Goal: Transaction & Acquisition: Purchase product/service

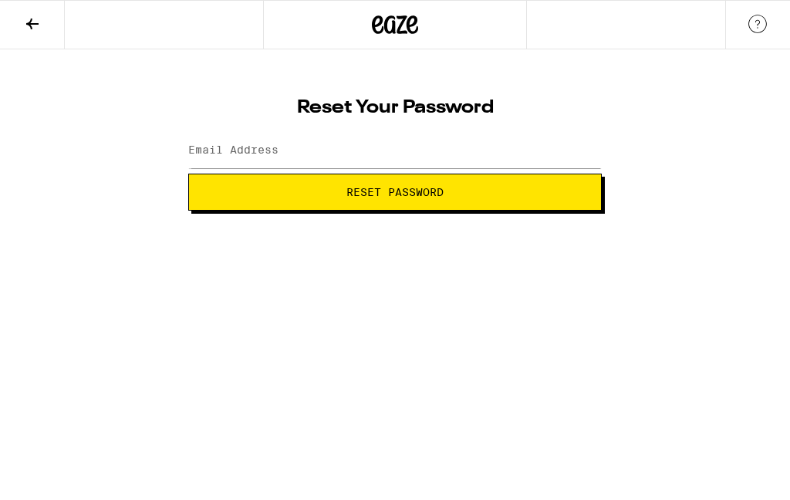
click at [35, 22] on icon at bounding box center [32, 24] width 19 height 19
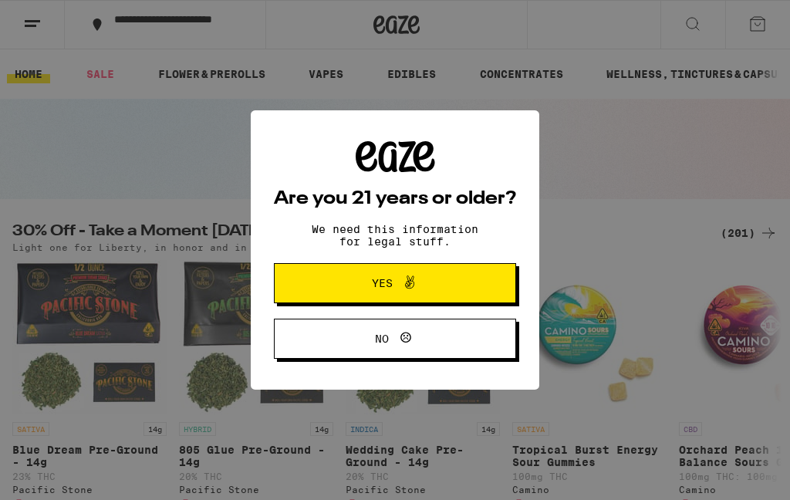
click at [488, 284] on button "Yes" at bounding box center [395, 283] width 242 height 40
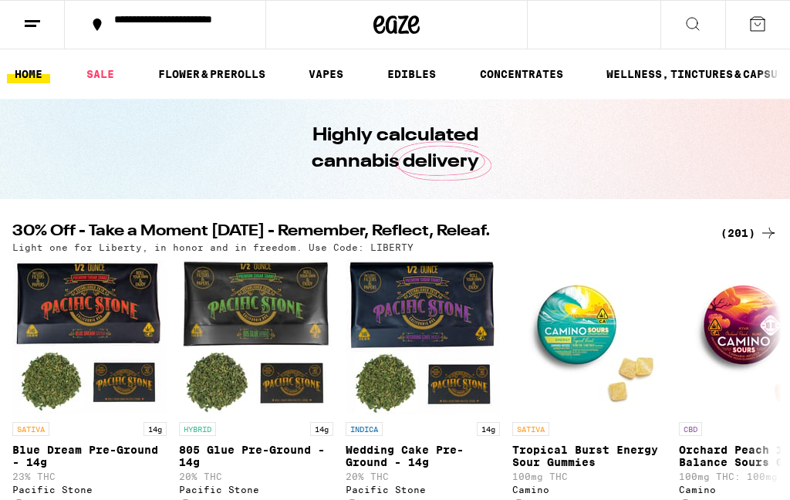
click at [759, 29] on icon at bounding box center [757, 24] width 19 height 19
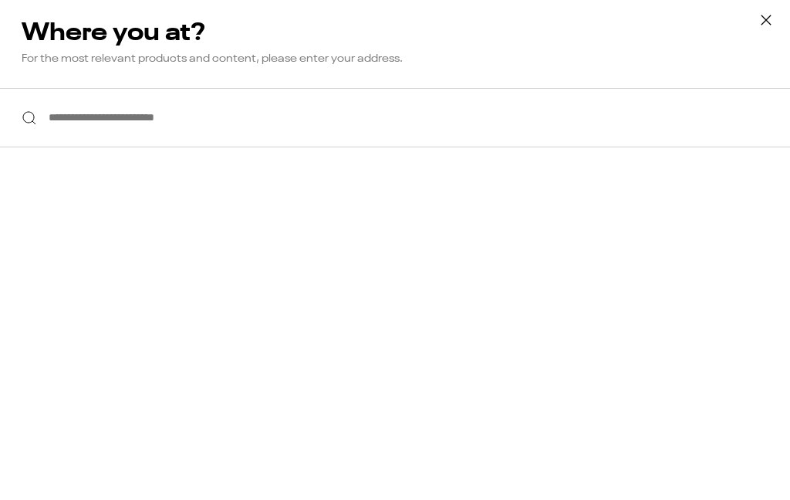
click at [766, 22] on icon at bounding box center [765, 19] width 23 height 23
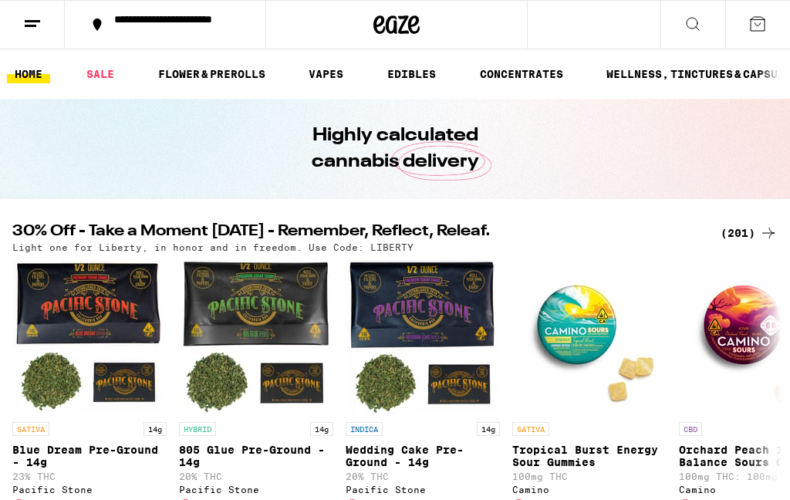
click at [24, 35] on button at bounding box center [32, 25] width 65 height 49
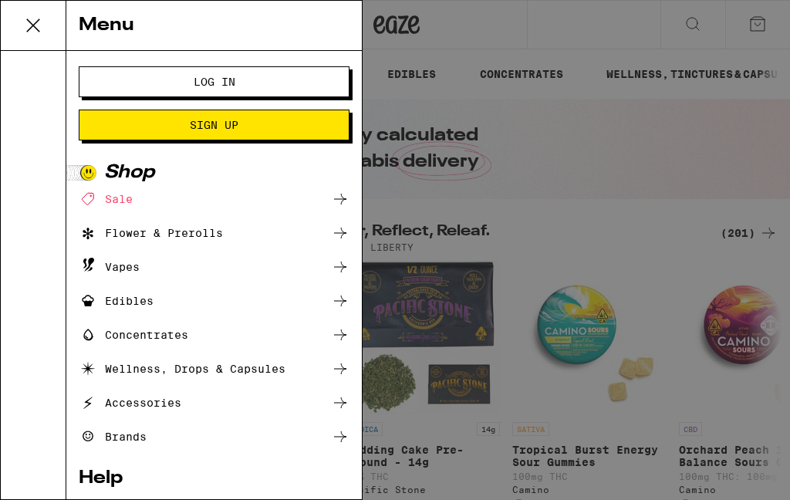
click at [296, 80] on button "Log In" at bounding box center [214, 81] width 271 height 31
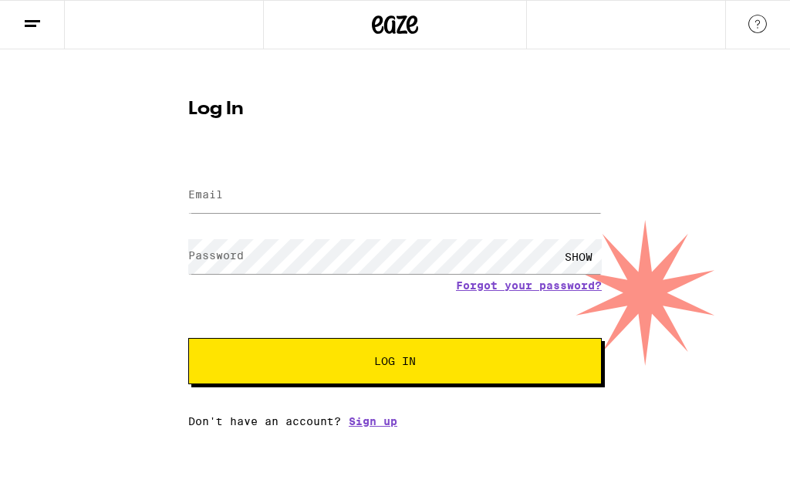
click at [410, 198] on input "Email" at bounding box center [394, 195] width 413 height 35
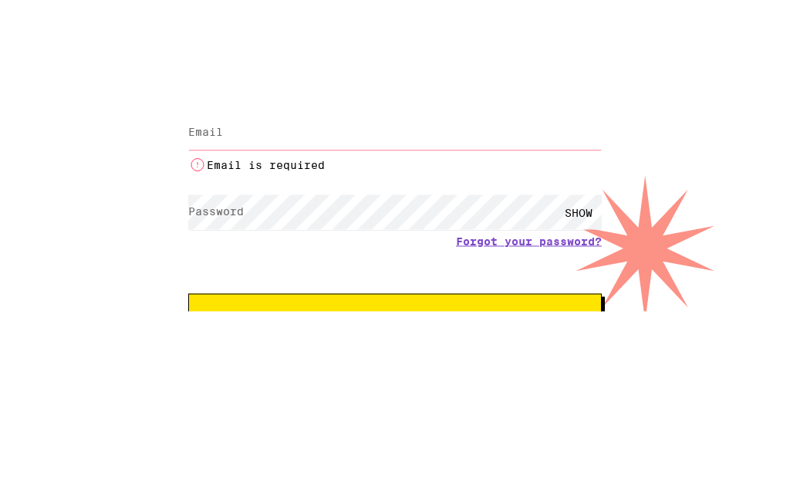
click at [445, 198] on form "Email Email Email is required Password Password SHOW Forgot your password? Log …" at bounding box center [394, 279] width 413 height 245
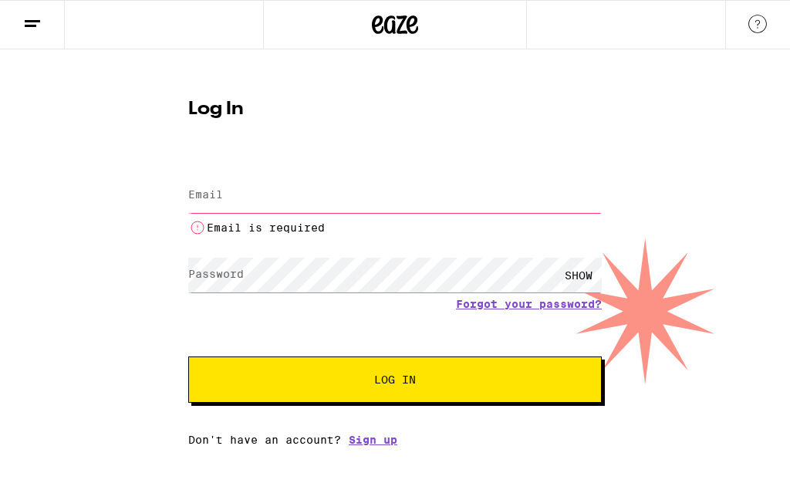
click at [468, 185] on input "Email" at bounding box center [394, 195] width 413 height 35
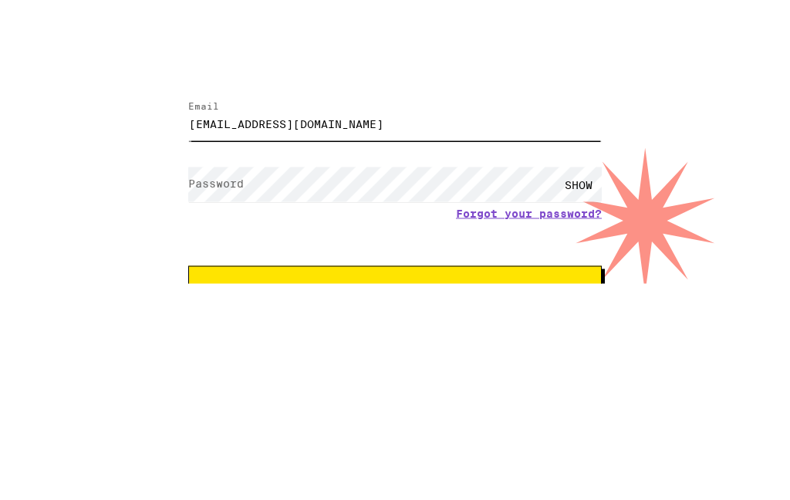
type input "[EMAIL_ADDRESS][DOMAIN_NAME]"
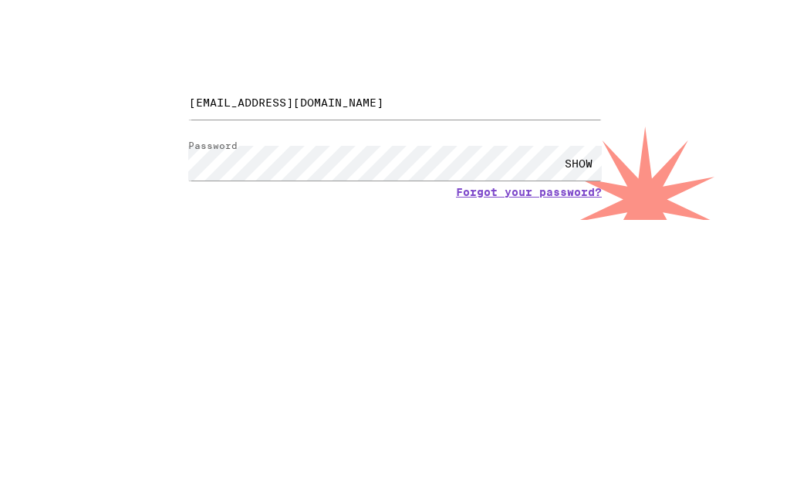
click at [578, 239] on div "SHOW" at bounding box center [578, 256] width 46 height 35
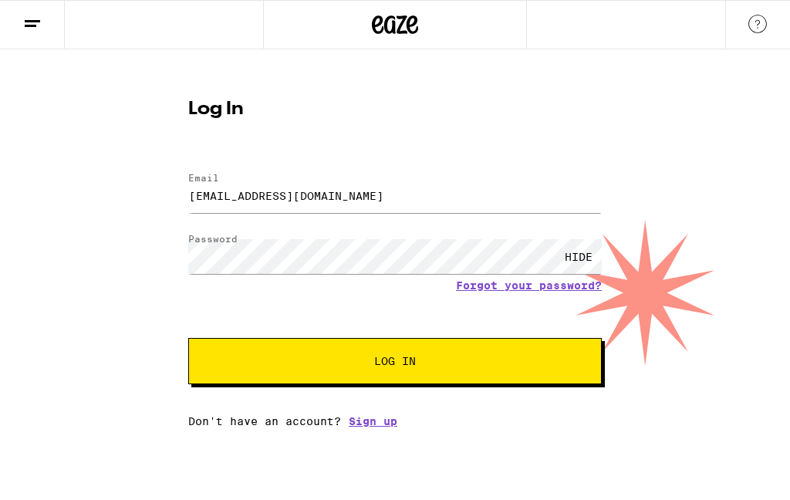
click at [477, 366] on span "Log In" at bounding box center [395, 361] width 288 height 11
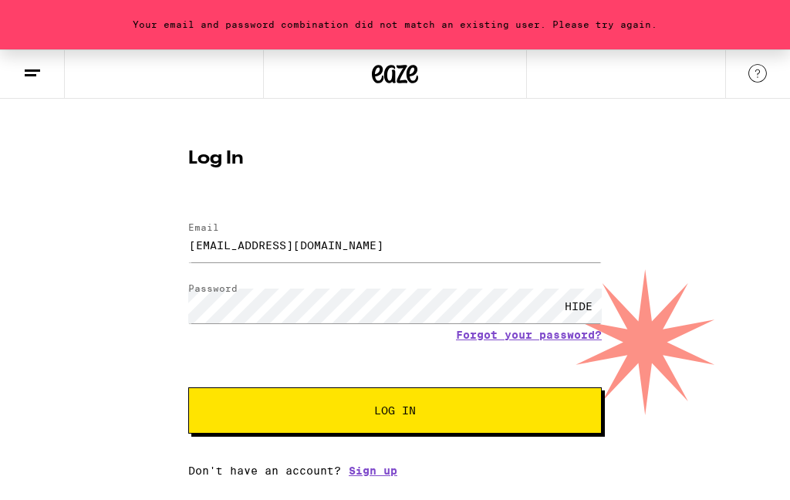
click at [452, 400] on button "Log In" at bounding box center [394, 410] width 413 height 46
click at [481, 430] on button "Log In" at bounding box center [394, 410] width 413 height 46
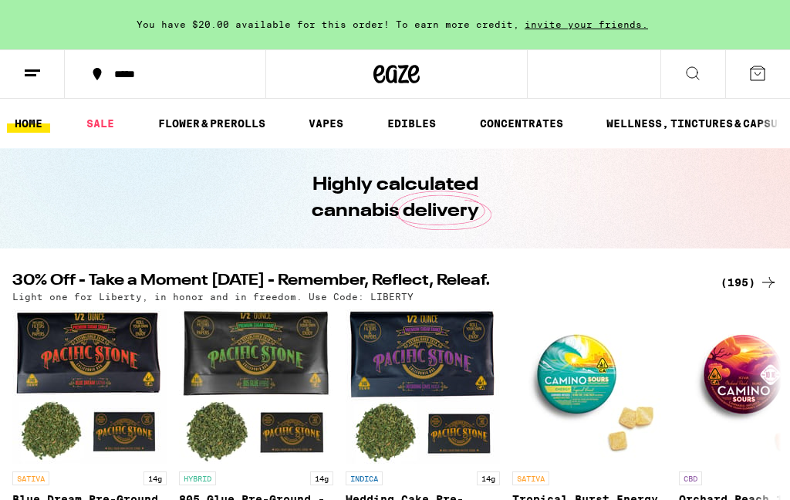
click at [762, 68] on icon at bounding box center [757, 73] width 19 height 19
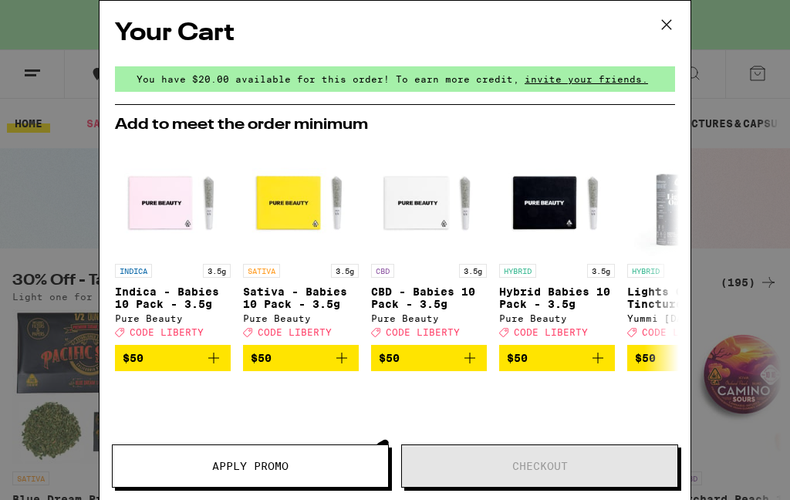
click at [670, 27] on icon at bounding box center [666, 24] width 23 height 23
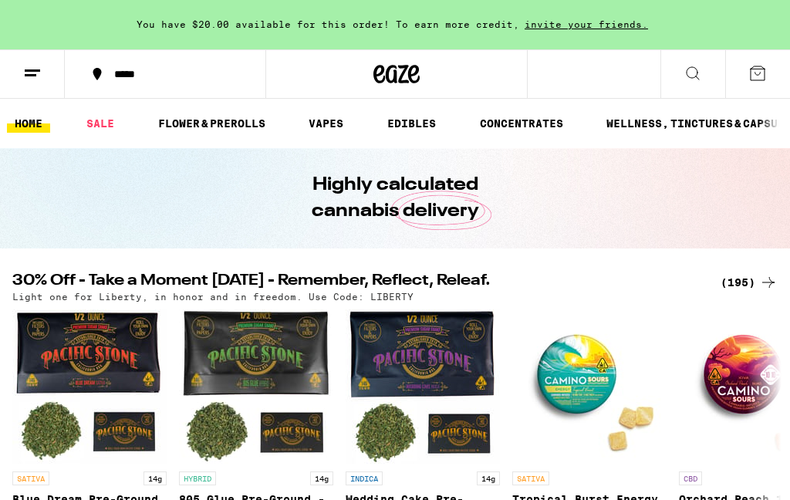
scroll to position [0, 316]
click at [758, 76] on icon at bounding box center [757, 73] width 19 height 19
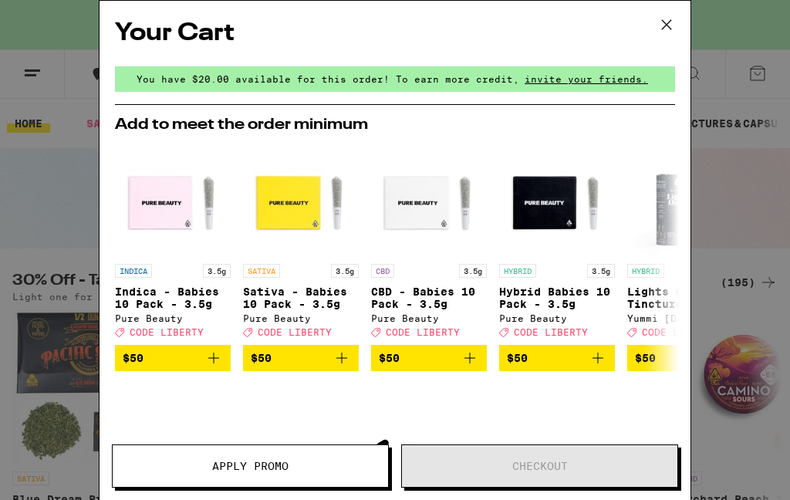
click at [665, 20] on icon at bounding box center [666, 24] width 23 height 23
click at [660, 24] on icon at bounding box center [666, 24] width 23 height 23
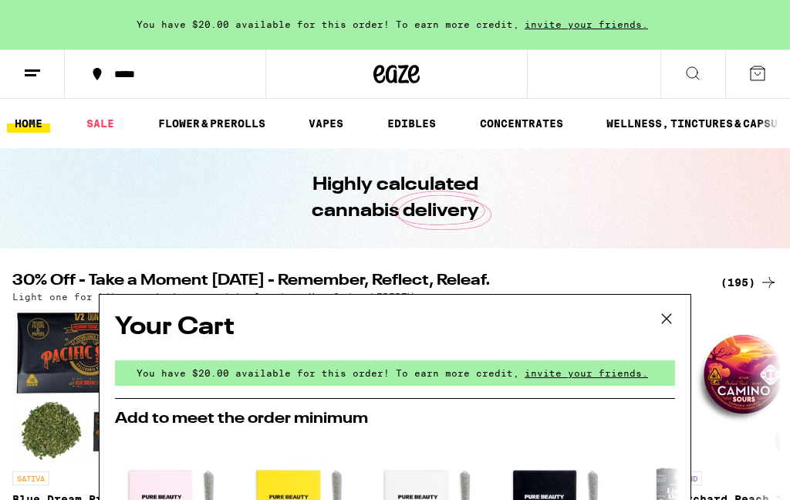
scroll to position [211, 0]
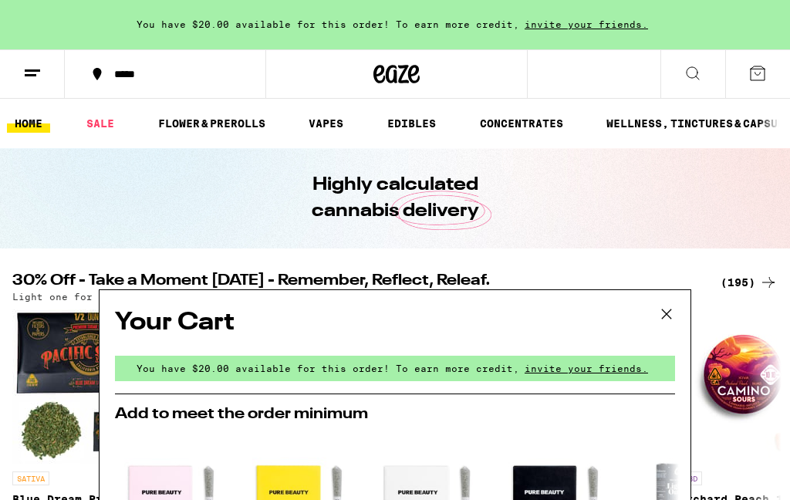
click at [670, 311] on icon at bounding box center [666, 313] width 23 height 23
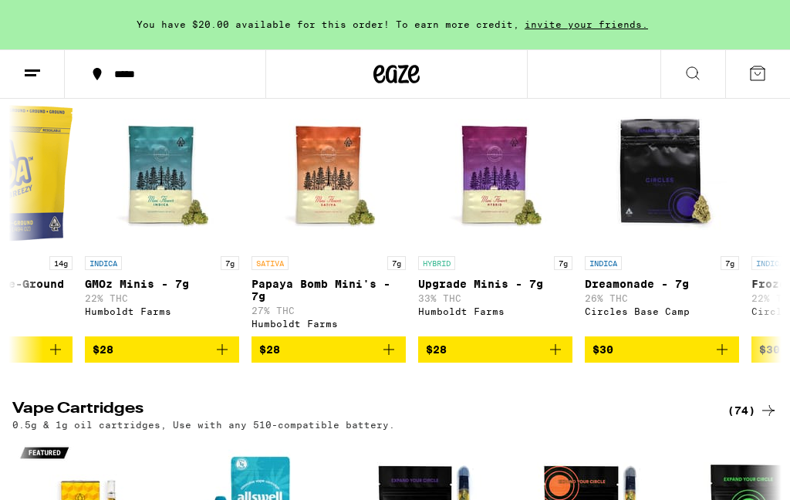
scroll to position [0, 430]
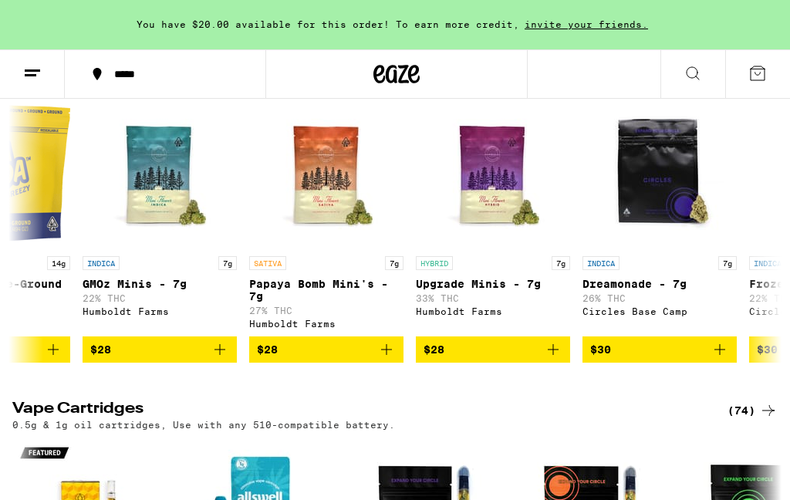
click at [556, 359] on icon "Add to bag" at bounding box center [553, 349] width 19 height 19
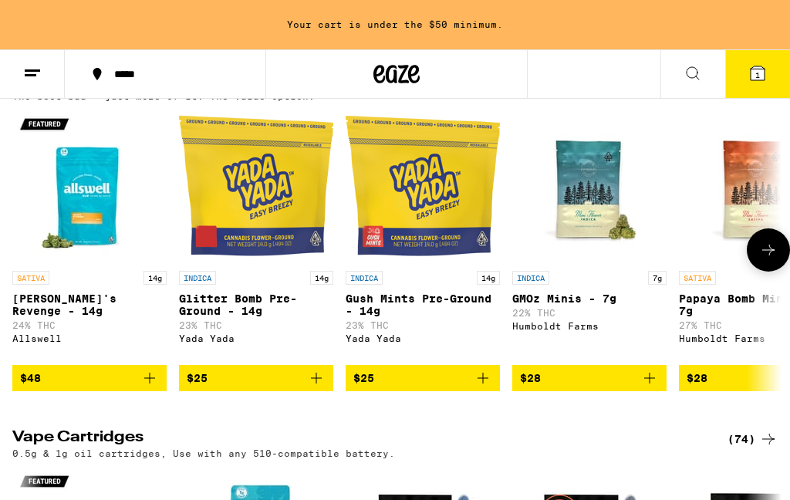
scroll to position [0, 0]
click at [39, 70] on line at bounding box center [32, 70] width 15 height 0
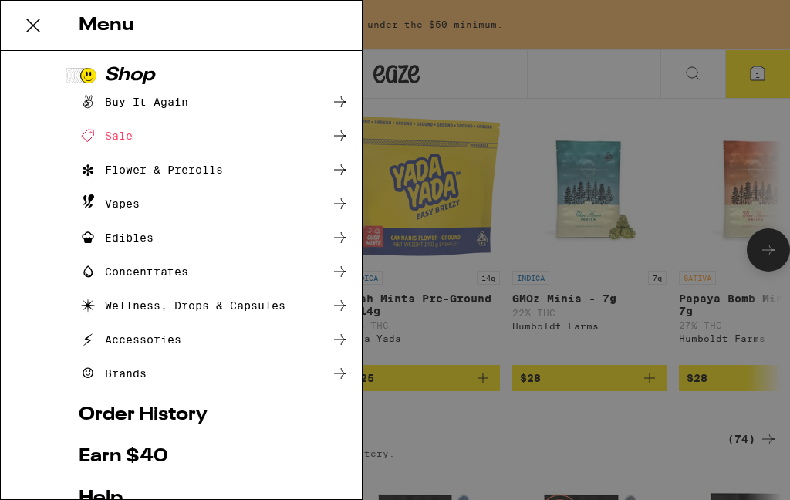
click at [146, 173] on div "Flower & Prerolls" at bounding box center [151, 169] width 144 height 19
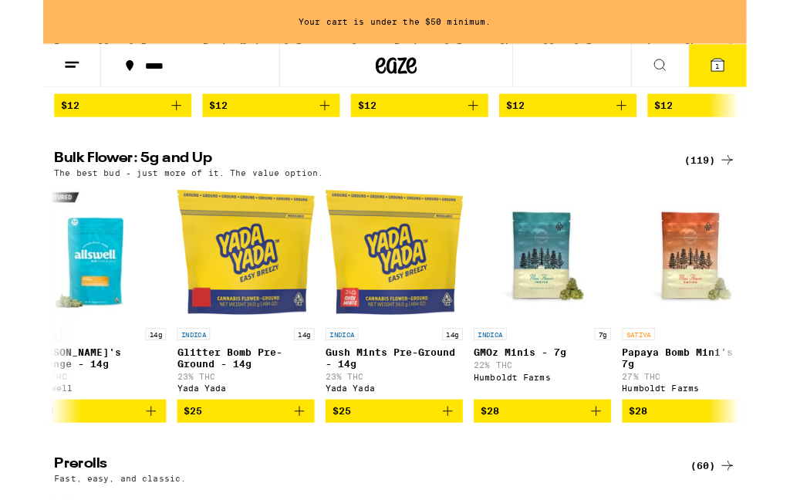
scroll to position [437, 0]
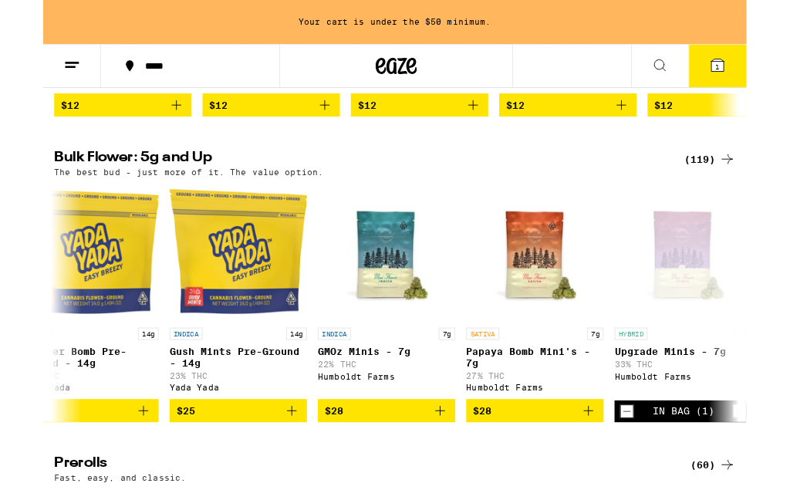
click at [741, 188] on div "(119)" at bounding box center [748, 179] width 57 height 19
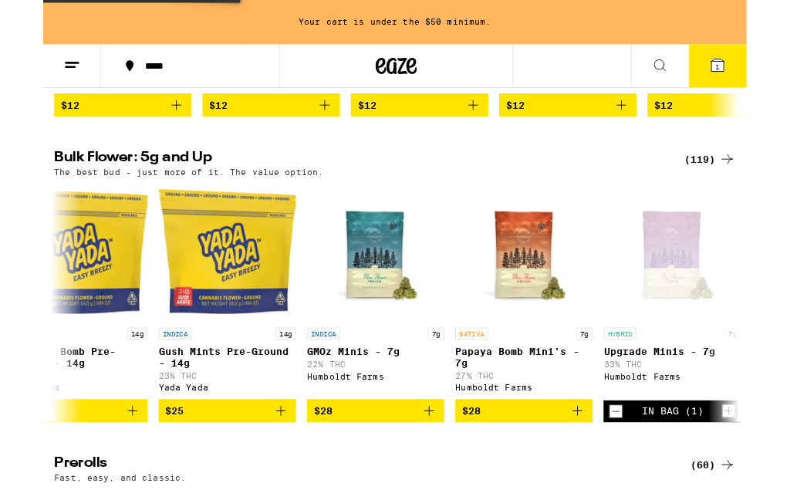
scroll to position [0, 219]
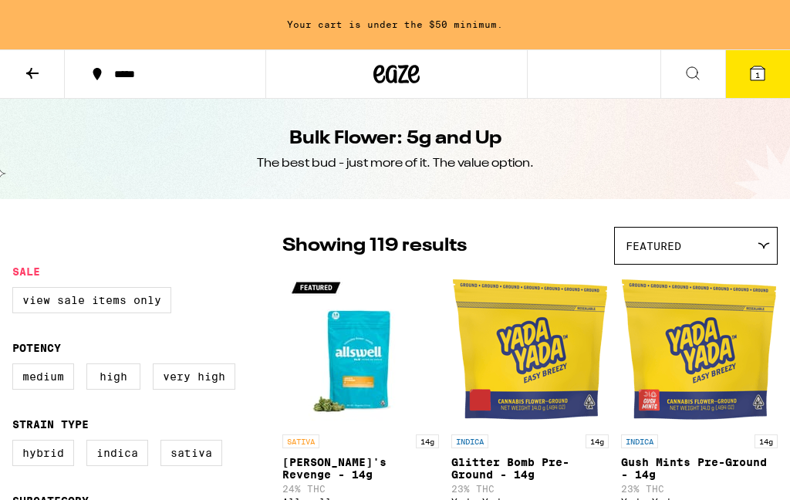
click at [212, 380] on label "Very High" at bounding box center [194, 376] width 83 height 26
click at [16, 366] on input "Very High" at bounding box center [15, 366] width 1 height 1
checkbox input "true"
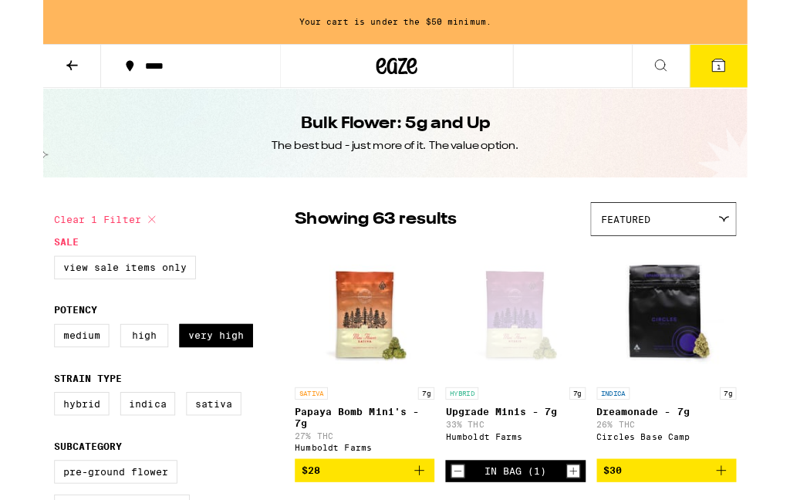
scroll to position [1, 0]
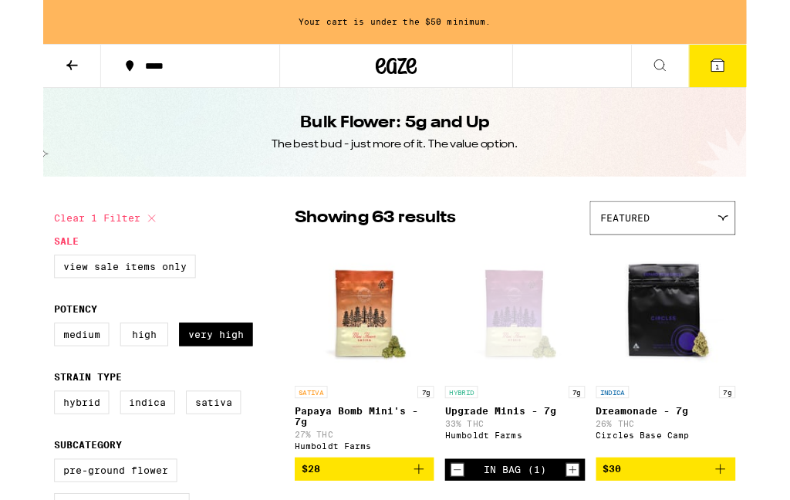
click at [60, 463] on label "Hybrid" at bounding box center [43, 452] width 62 height 26
click at [16, 442] on input "Hybrid" at bounding box center [15, 441] width 1 height 1
checkbox input "true"
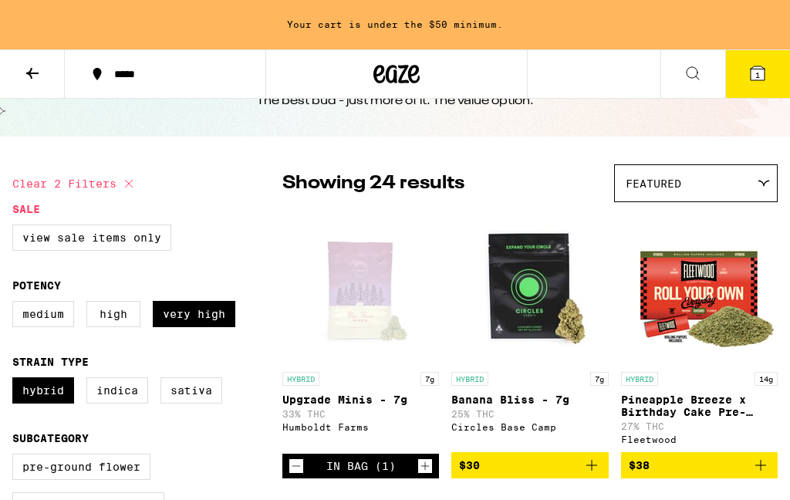
click at [194, 403] on label "Sativa" at bounding box center [191, 390] width 62 height 26
click at [16, 380] on input "Sativa" at bounding box center [15, 379] width 1 height 1
checkbox input "true"
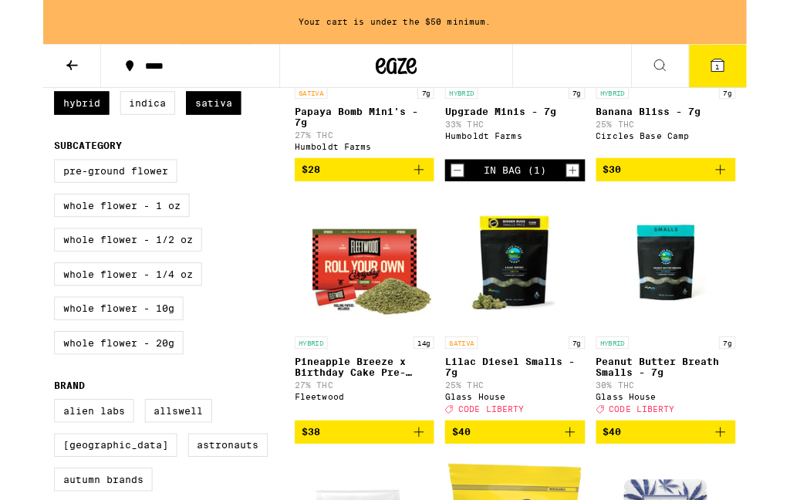
click at [164, 282] on label "Whole Flower - 1/2 oz" at bounding box center [95, 269] width 166 height 26
click at [16, 182] on input "Whole Flower - 1/2 oz" at bounding box center [15, 181] width 1 height 1
checkbox input "true"
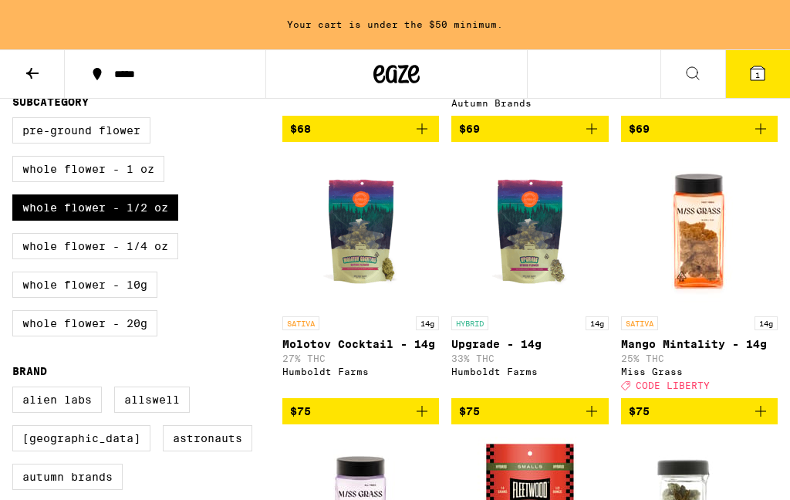
click at [146, 182] on label "Whole Flower - 1 oz" at bounding box center [88, 169] width 152 height 26
click at [16, 120] on input "Whole Flower - 1 oz" at bounding box center [15, 120] width 1 height 1
checkbox input "true"
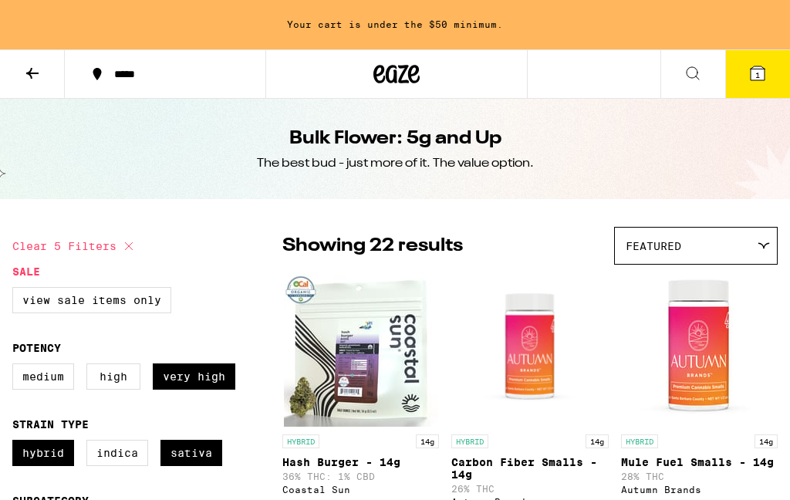
click at [757, 245] on div at bounding box center [762, 245] width 15 height 7
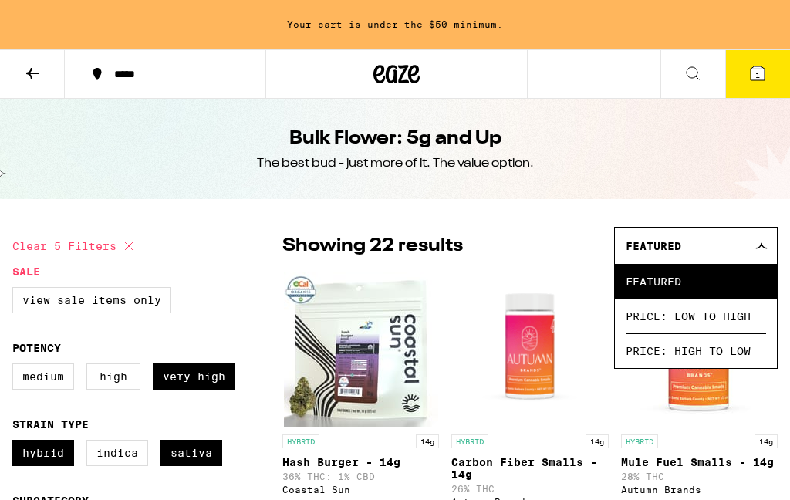
click at [734, 312] on span "Price: Low to High" at bounding box center [696, 315] width 140 height 35
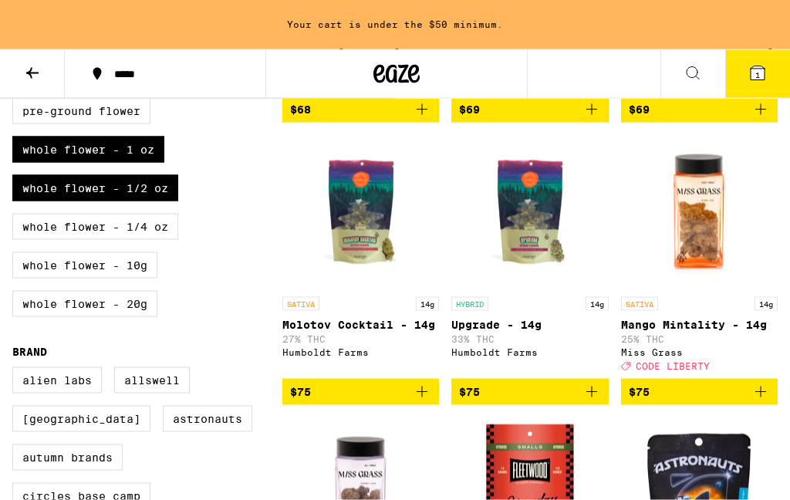
scroll to position [417, 0]
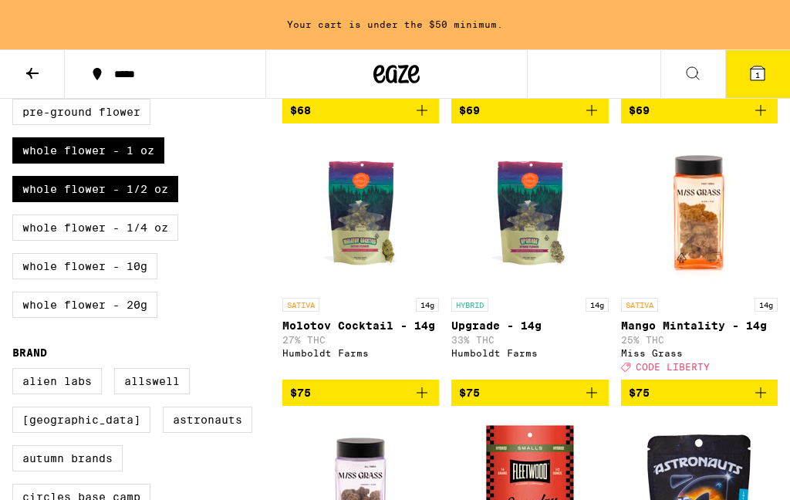
click at [140, 202] on label "Whole Flower - 1/2 oz" at bounding box center [95, 189] width 166 height 26
click at [16, 102] on input "Whole Flower - 1/2 oz" at bounding box center [15, 101] width 1 height 1
checkbox input "false"
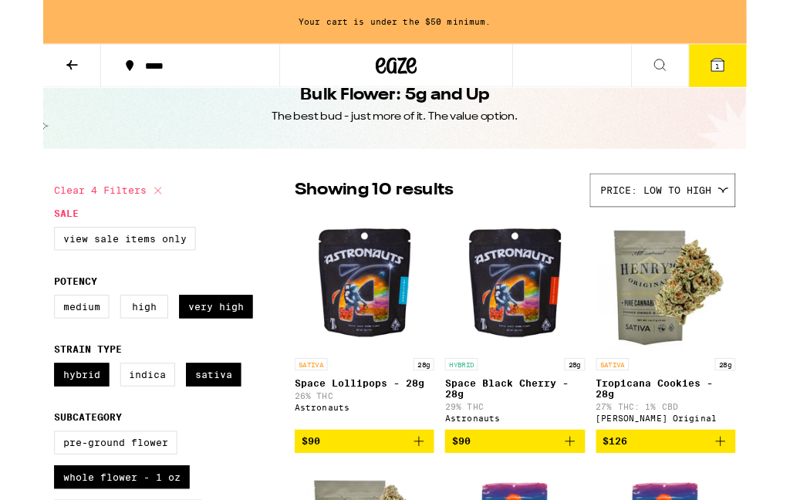
scroll to position [56, 0]
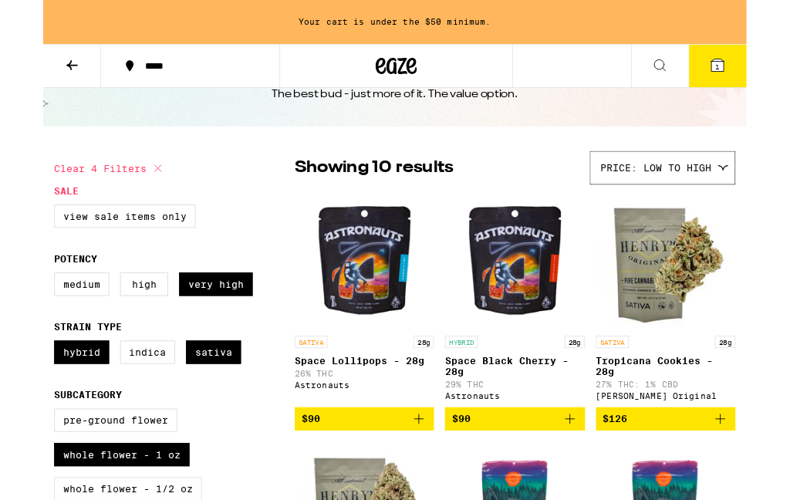
click at [130, 409] on label "Indica" at bounding box center [117, 396] width 62 height 26
click at [16, 386] on input "Indica" at bounding box center [15, 385] width 1 height 1
checkbox input "true"
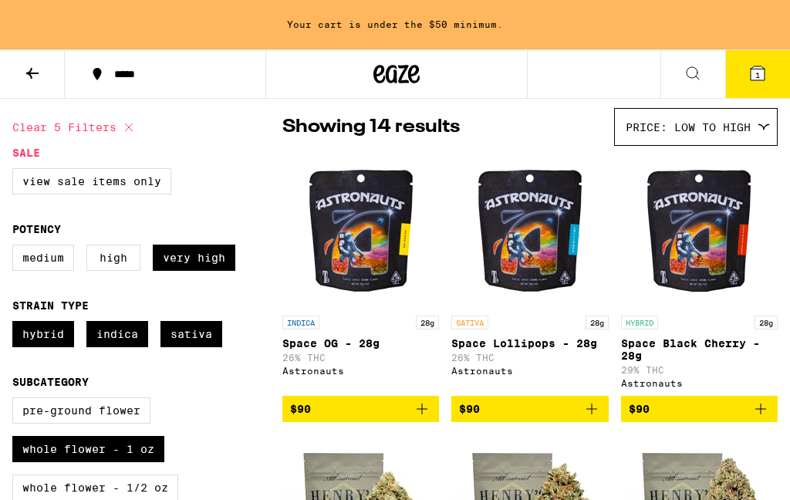
click at [116, 268] on label "High" at bounding box center [113, 257] width 54 height 26
click at [16, 248] on input "High" at bounding box center [15, 247] width 1 height 1
checkbox input "true"
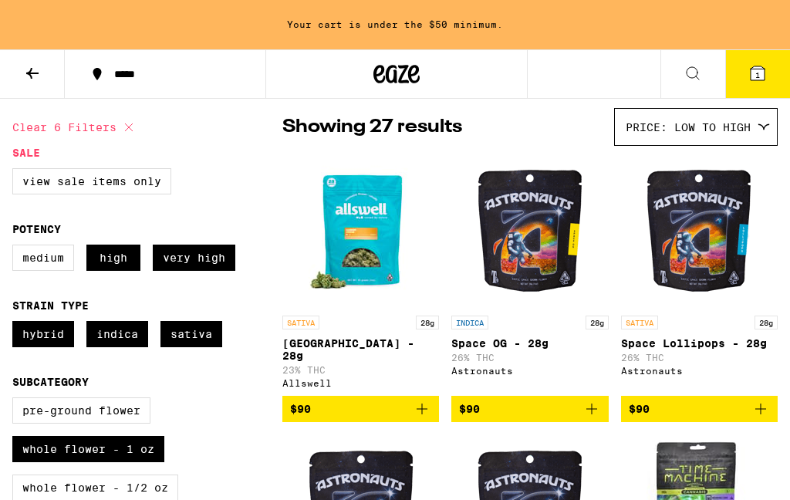
click at [40, 269] on label "Medium" at bounding box center [43, 257] width 62 height 26
click at [16, 248] on input "Medium" at bounding box center [15, 247] width 1 height 1
checkbox input "true"
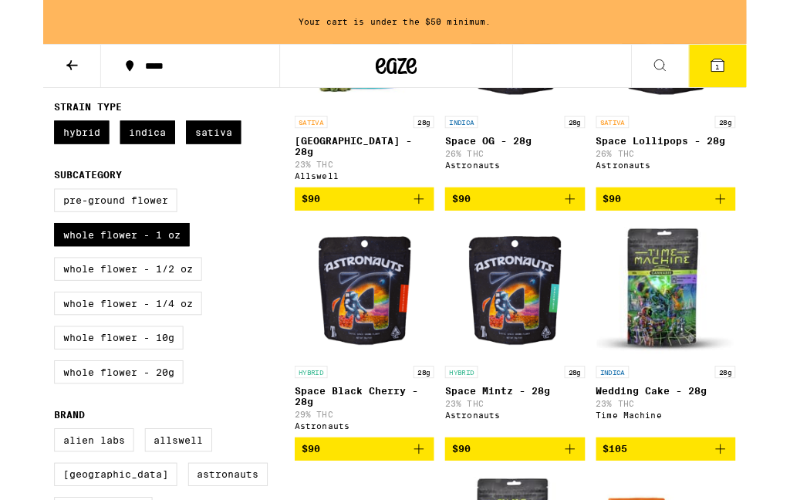
scroll to position [311, 0]
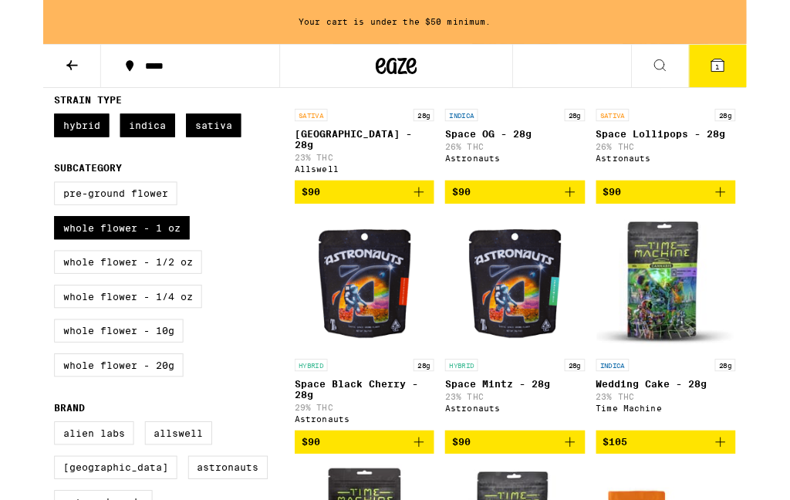
click at [130, 269] on label "Whole Flower - 1 oz" at bounding box center [88, 256] width 152 height 26
click at [16, 207] on input "Whole Flower - 1 oz" at bounding box center [15, 207] width 1 height 1
checkbox input "false"
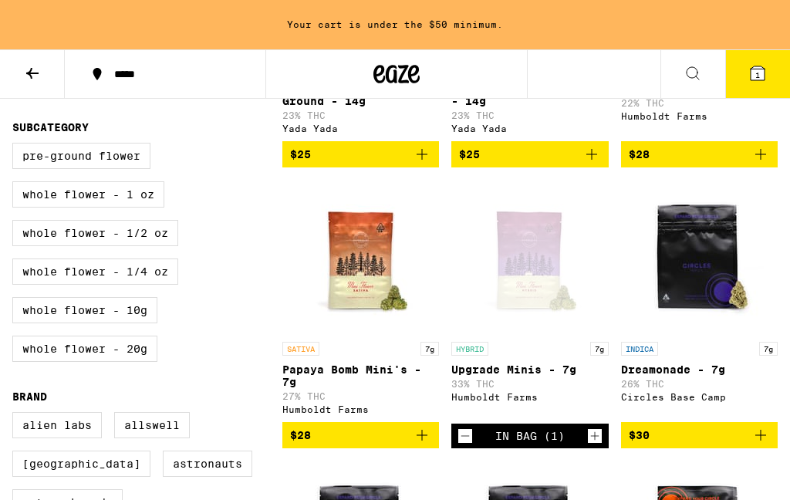
click at [134, 167] on label "Pre-ground Flower" at bounding box center [81, 156] width 138 height 26
click at [16, 146] on input "Pre-ground Flower" at bounding box center [15, 145] width 1 height 1
checkbox input "true"
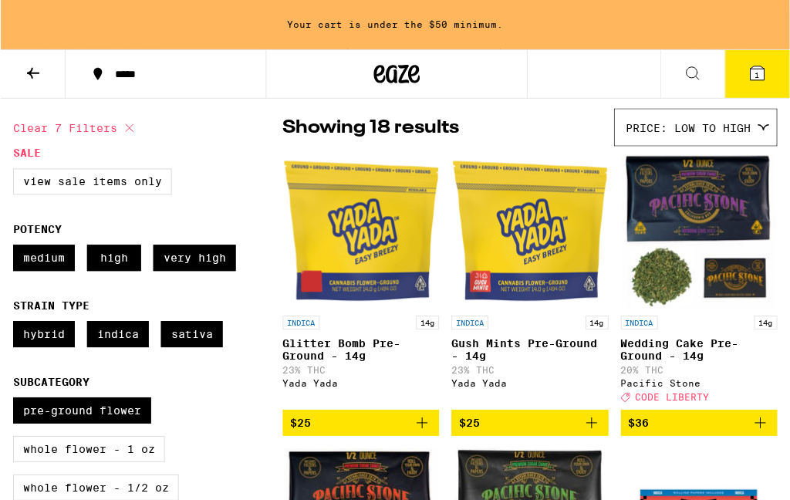
scroll to position [119, 0]
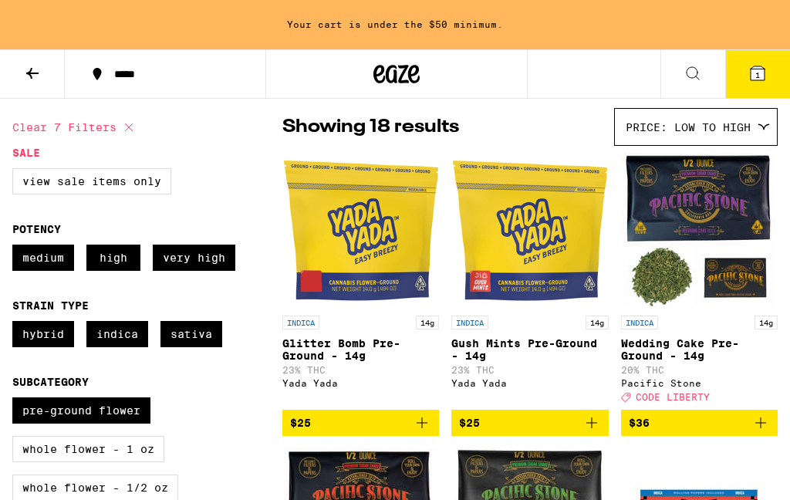
click at [50, 269] on label "Medium" at bounding box center [43, 257] width 62 height 26
click at [16, 248] on input "Medium" at bounding box center [15, 247] width 1 height 1
checkbox input "false"
click at [130, 261] on label "High" at bounding box center [113, 257] width 54 height 26
click at [16, 248] on input "High" at bounding box center [15, 247] width 1 height 1
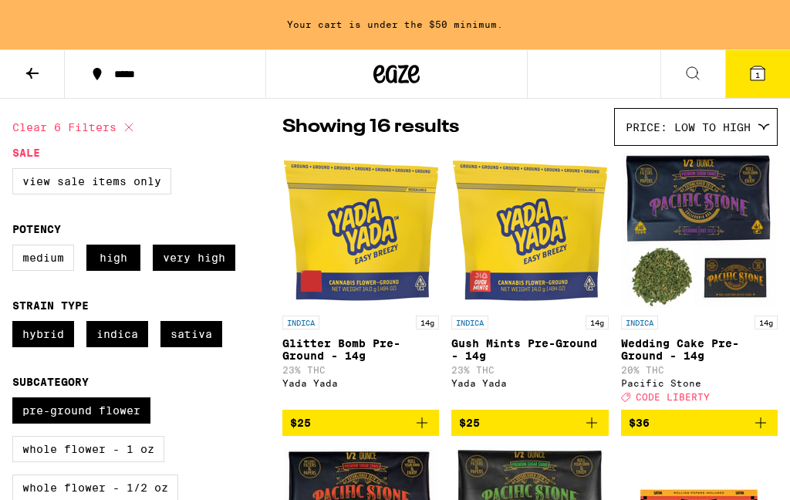
checkbox input "false"
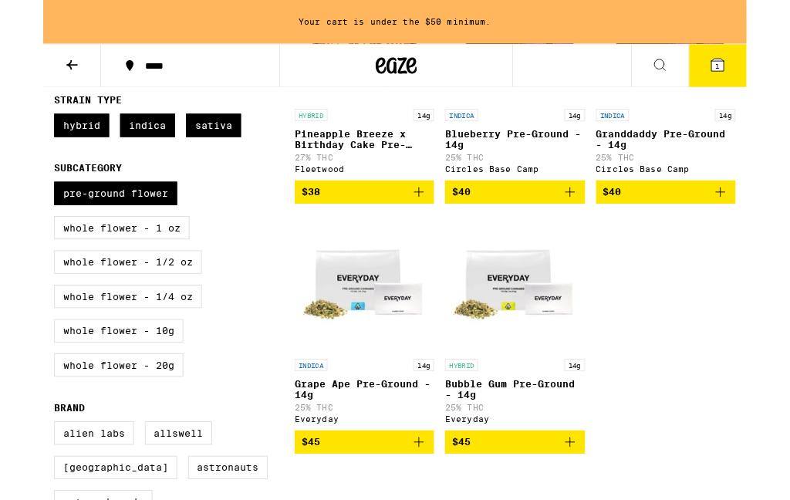
scroll to position [313, 0]
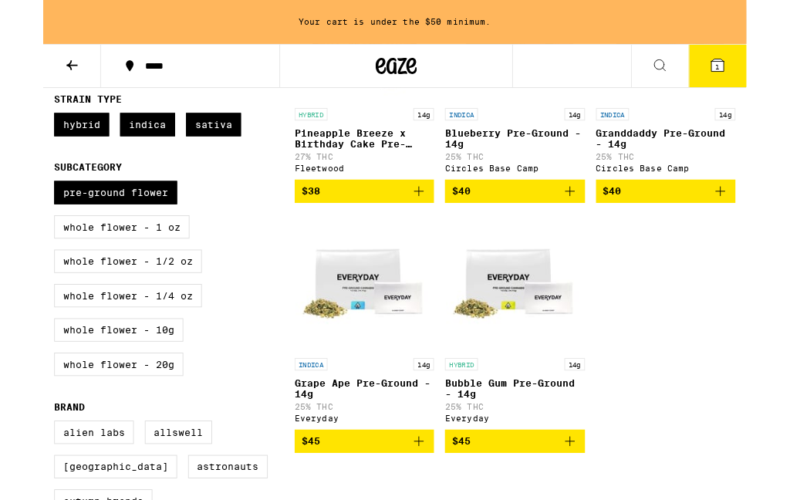
click at [146, 268] on label "Whole Flower - 1 oz" at bounding box center [88, 254] width 152 height 26
click at [16, 206] on input "Whole Flower - 1 oz" at bounding box center [15, 205] width 1 height 1
checkbox input "true"
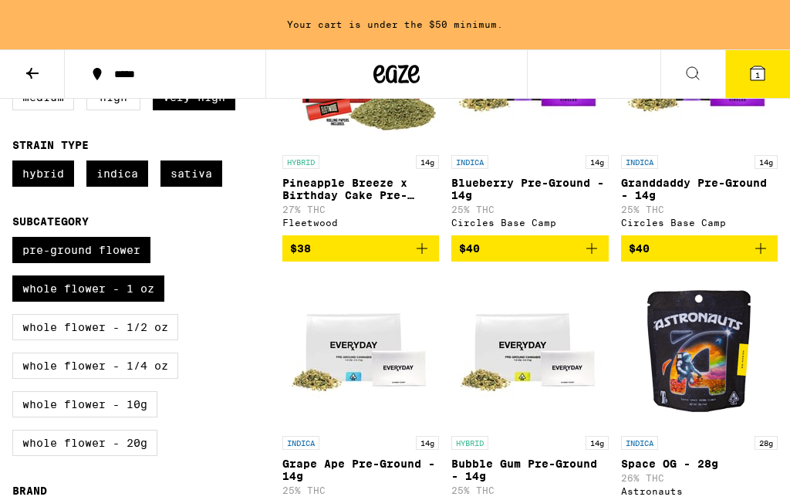
scroll to position [280, 0]
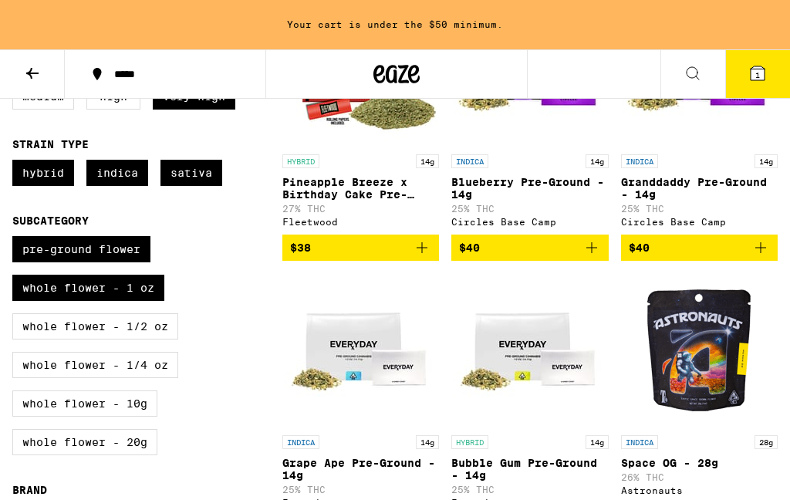
click at [104, 262] on label "Pre-ground Flower" at bounding box center [81, 249] width 138 height 26
click at [16, 239] on input "Pre-ground Flower" at bounding box center [15, 238] width 1 height 1
checkbox input "false"
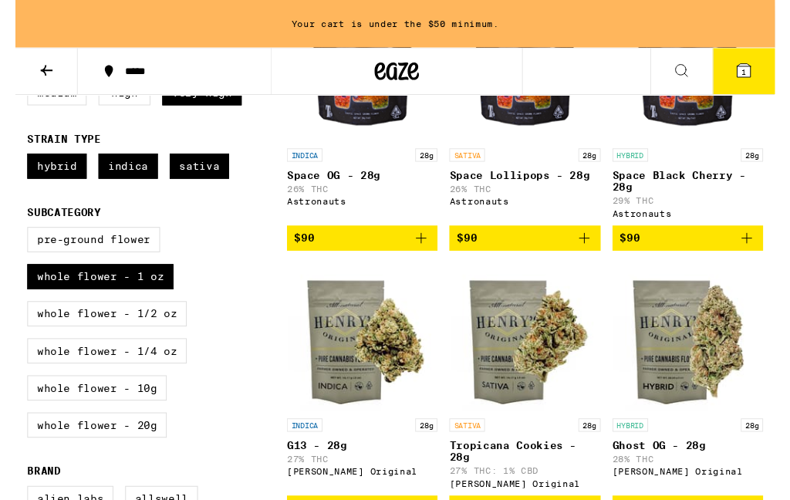
scroll to position [301, 0]
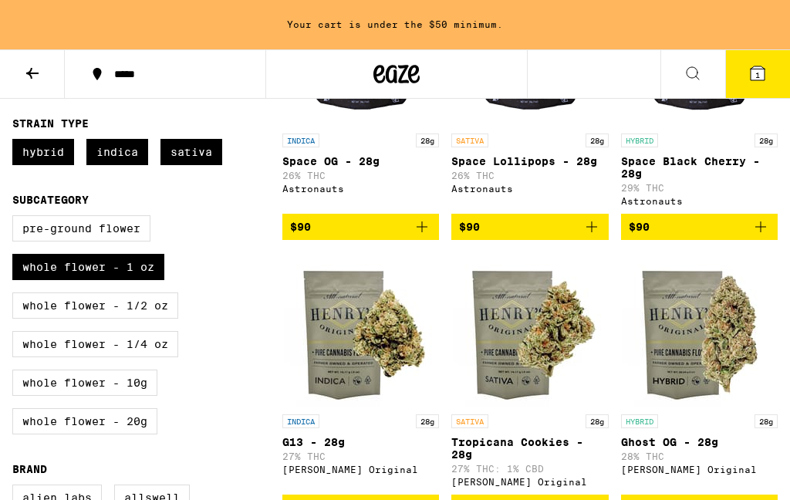
click at [140, 396] on label "Whole Flower - 10g" at bounding box center [84, 382] width 145 height 26
click at [16, 218] on input "Whole Flower - 10g" at bounding box center [15, 218] width 1 height 1
checkbox input "true"
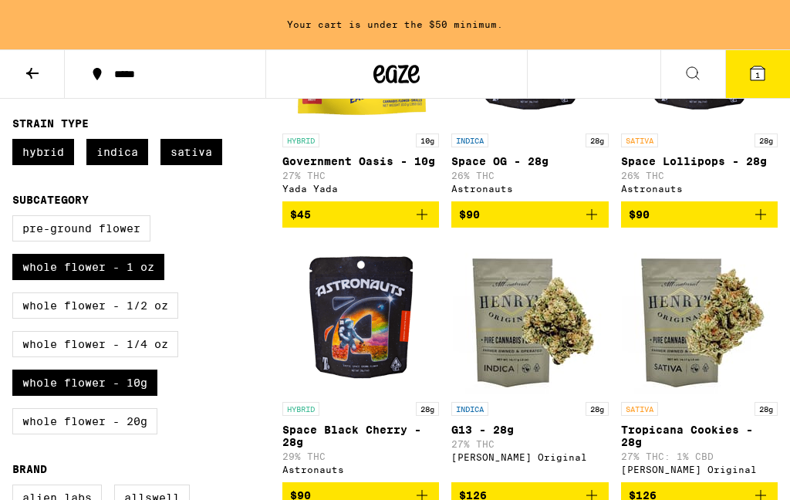
click at [157, 280] on label "Whole Flower - 1 oz" at bounding box center [88, 267] width 152 height 26
click at [16, 218] on input "Whole Flower - 1 oz" at bounding box center [15, 218] width 1 height 1
checkbox input "false"
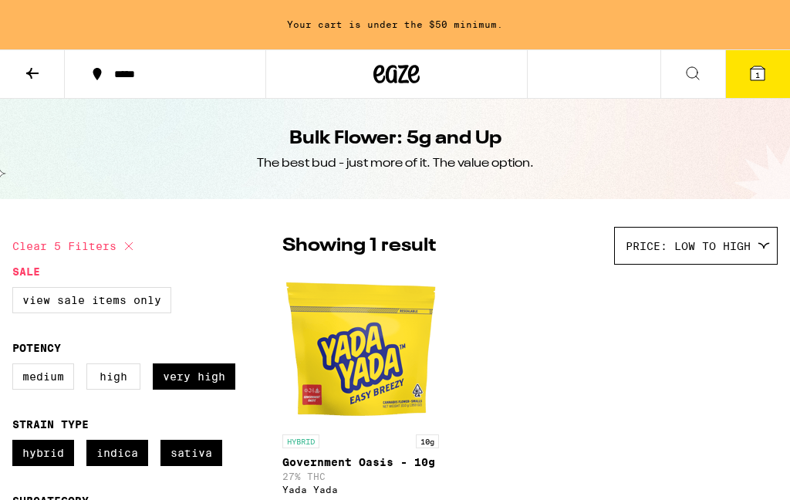
click at [129, 244] on icon at bounding box center [129, 246] width 19 height 19
checkbox input "false"
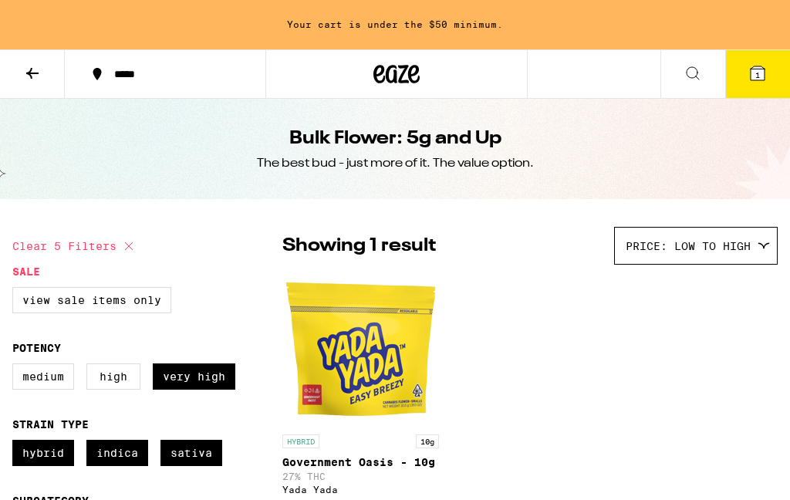
checkbox input "false"
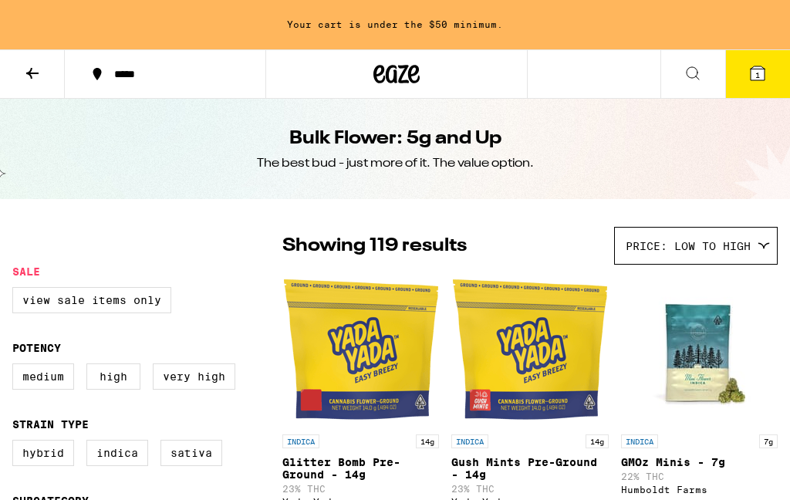
click at [43, 82] on button at bounding box center [32, 74] width 65 height 49
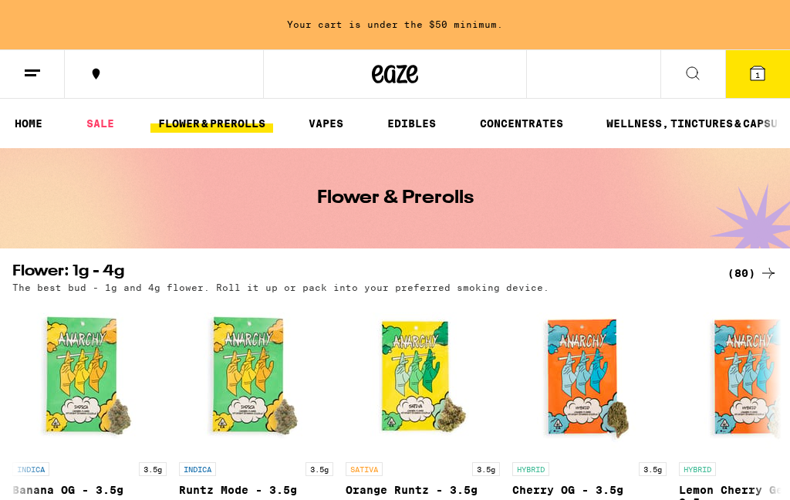
click at [37, 86] on button at bounding box center [32, 74] width 65 height 49
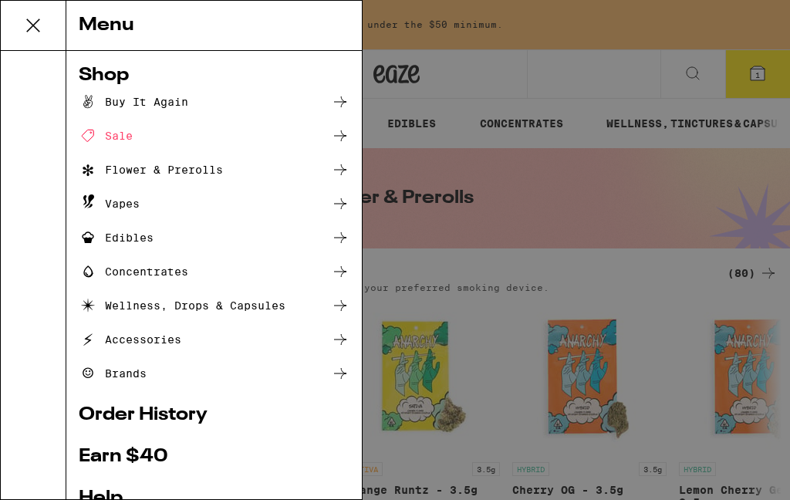
click at [464, 191] on div "Menu Shop Buy It Again Sale Flower & Prerolls Vapes Edibles Concentrates Wellne…" at bounding box center [395, 250] width 790 height 500
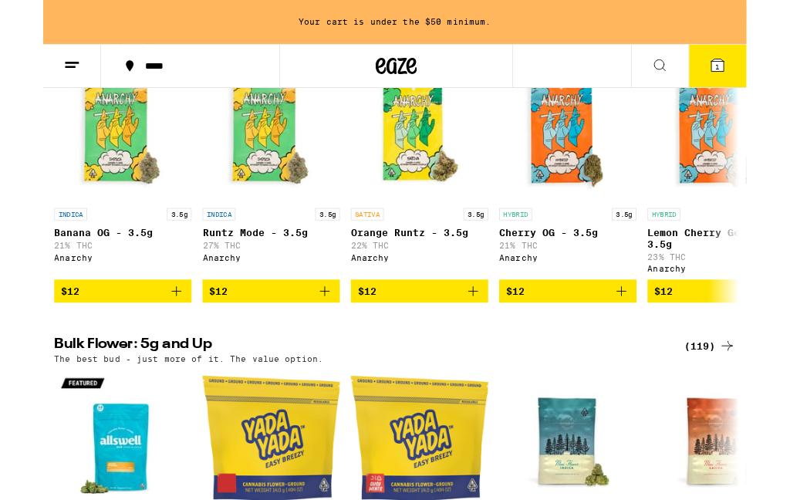
scroll to position [0, -1]
click at [35, 83] on button at bounding box center [32, 74] width 65 height 49
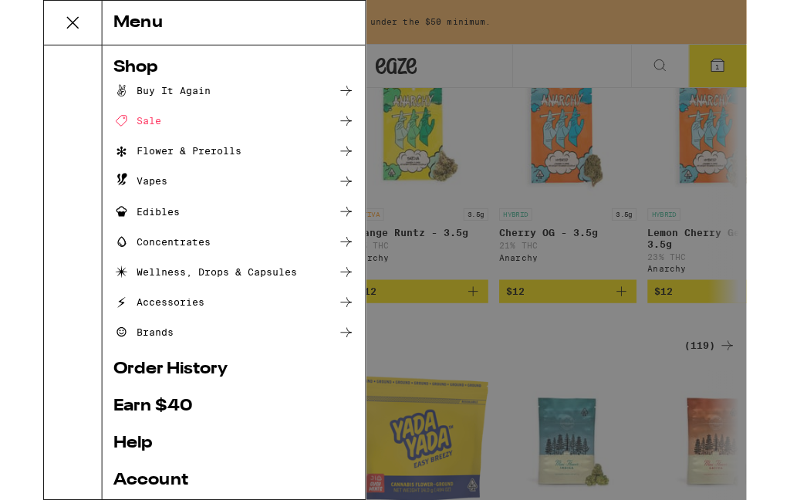
scroll to position [0, 0]
click at [607, 372] on div "Menu Shop Buy It Again Sale Flower & Prerolls Vapes Edibles Concentrates Wellne…" at bounding box center [395, 280] width 790 height 561
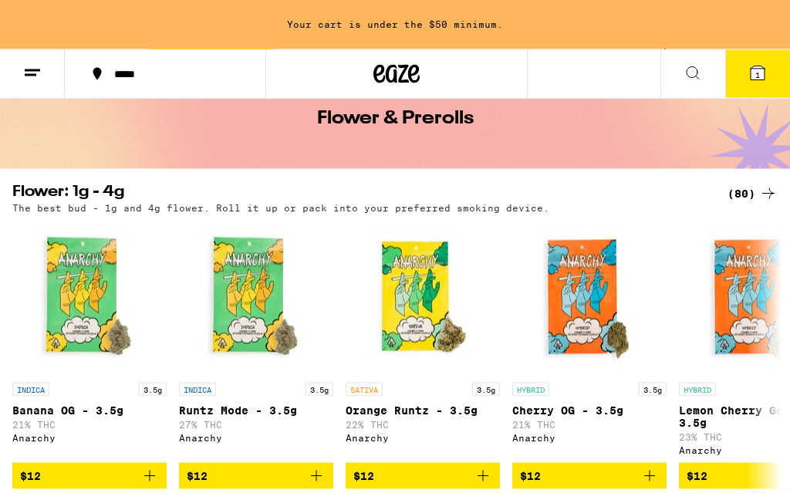
scroll to position [76, 0]
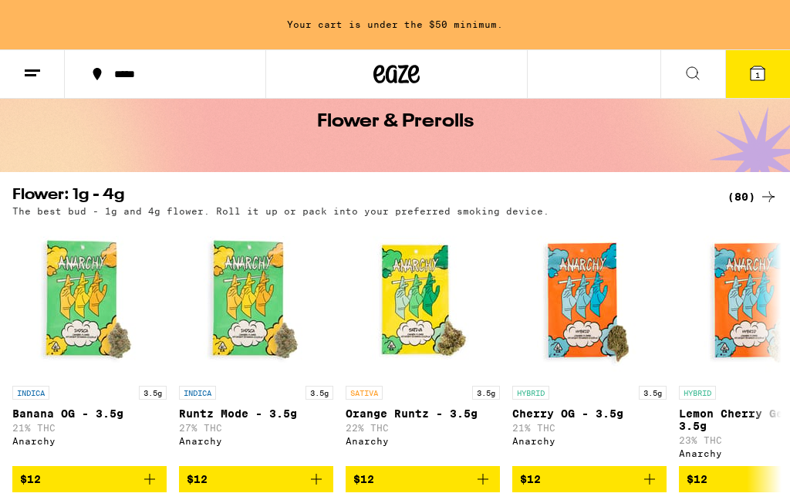
click at [749, 192] on div "(80)" at bounding box center [752, 196] width 50 height 19
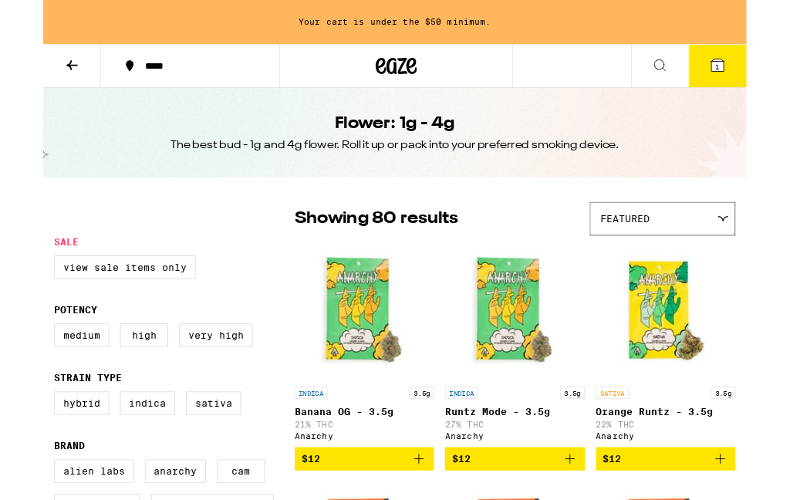
click at [210, 381] on label "Very High" at bounding box center [194, 376] width 83 height 26
click at [16, 366] on input "Very High" at bounding box center [15, 366] width 1 height 1
checkbox input "true"
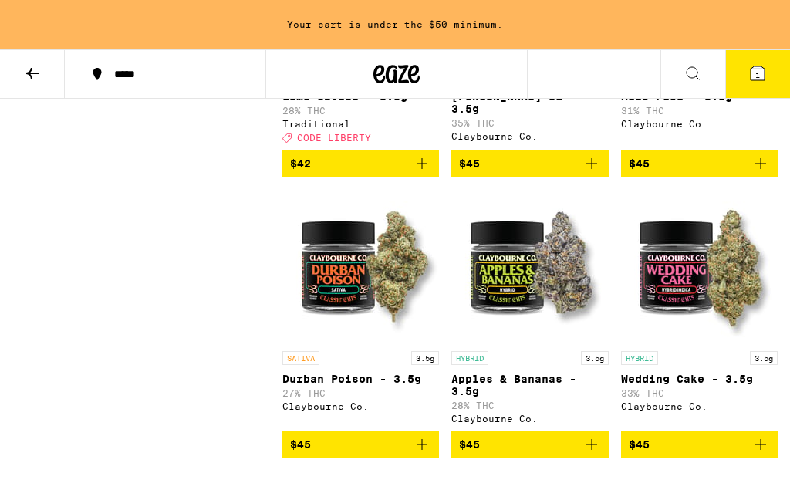
scroll to position [2323, 0]
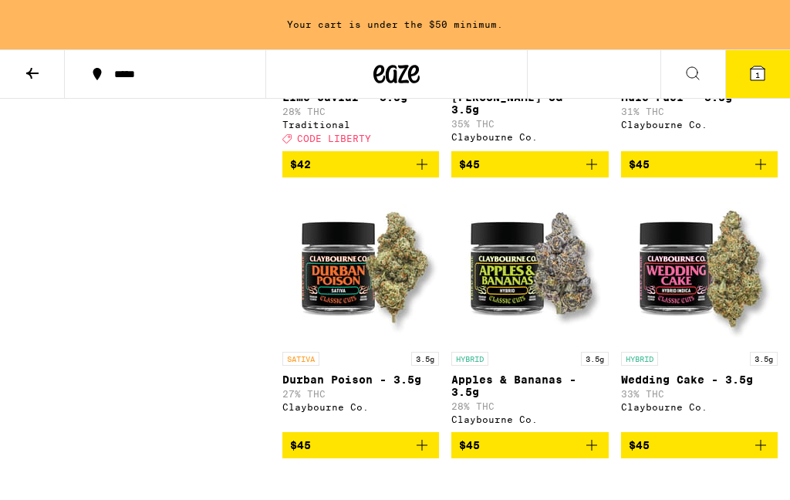
click at [420, 174] on icon "Add to bag" at bounding box center [422, 164] width 19 height 19
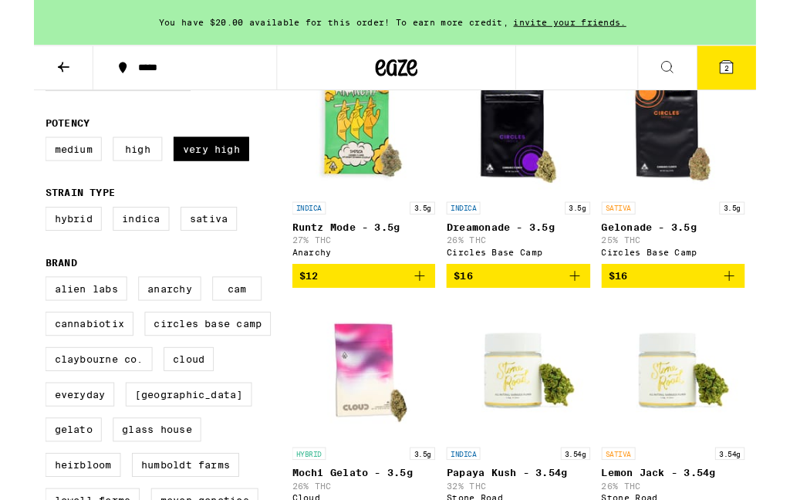
scroll to position [199, 0]
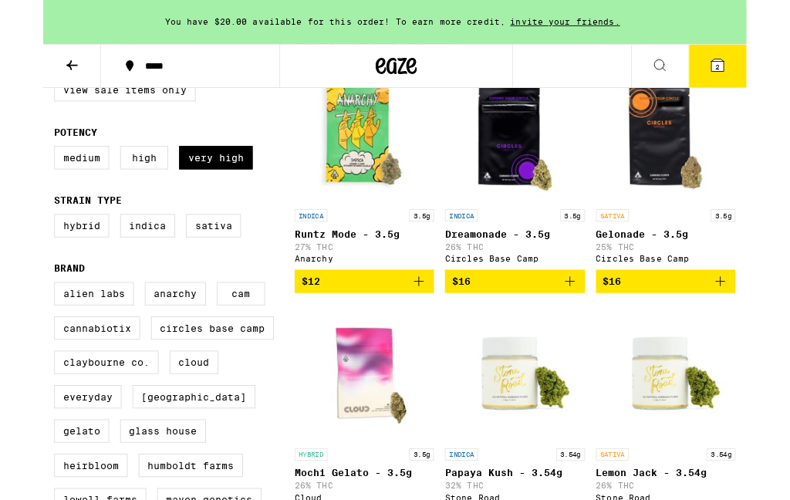
click at [424, 319] on icon "Add to bag" at bounding box center [422, 316] width 19 height 19
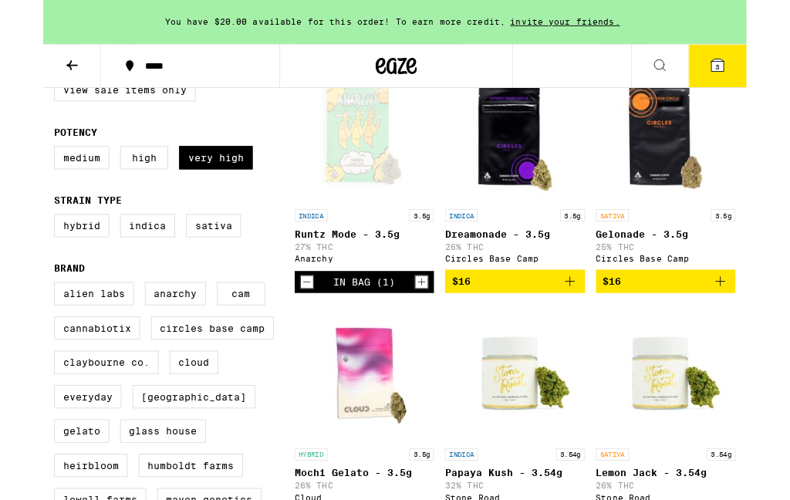
click at [759, 66] on icon at bounding box center [757, 73] width 14 height 14
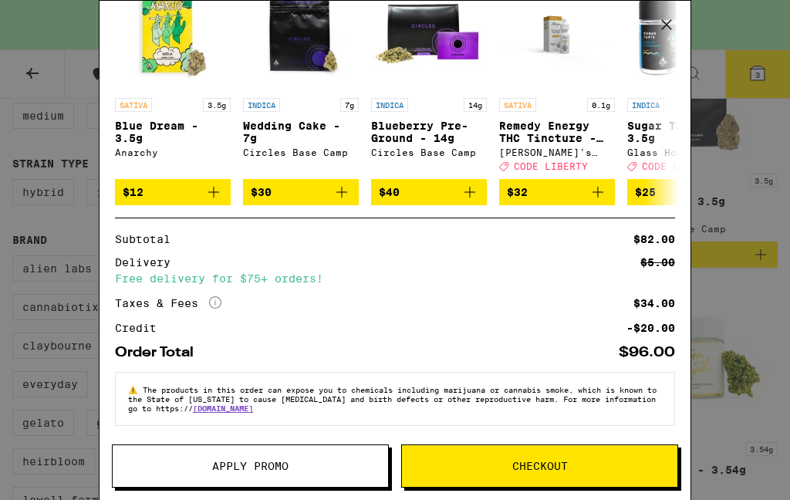
scroll to position [350, 0]
click at [335, 459] on button "Apply Promo" at bounding box center [250, 465] width 277 height 43
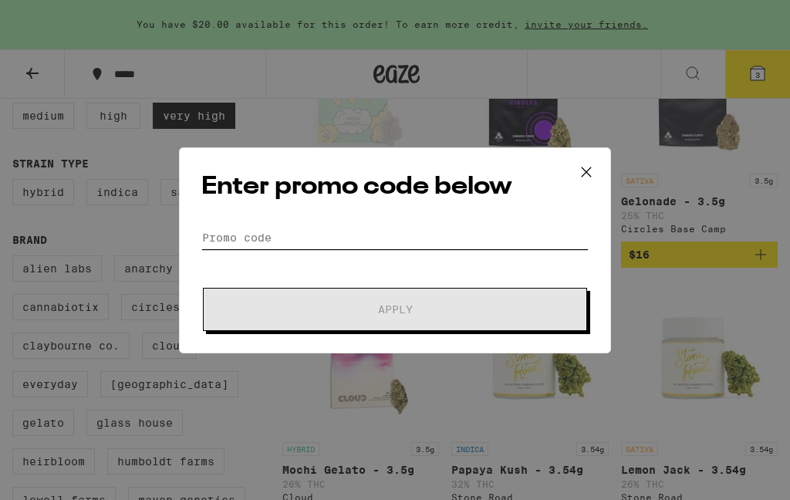
click at [416, 234] on input "Promo Code" at bounding box center [394, 237] width 387 height 23
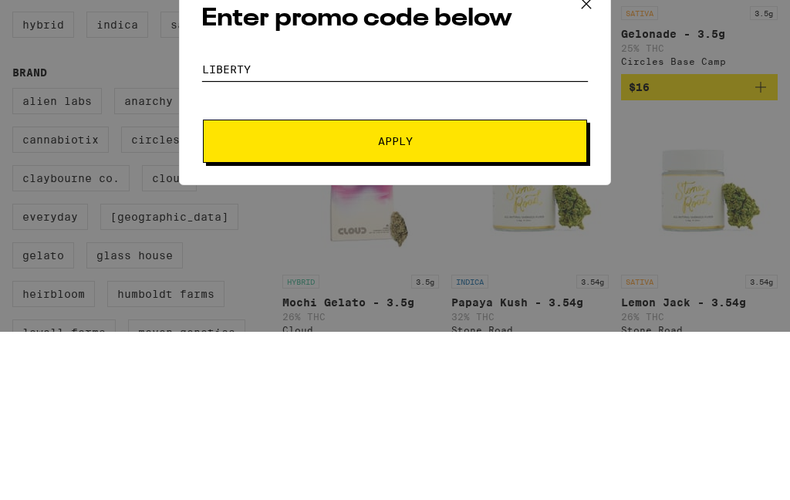
type input "Liberty"
click at [477, 288] on button "Apply" at bounding box center [395, 309] width 384 height 43
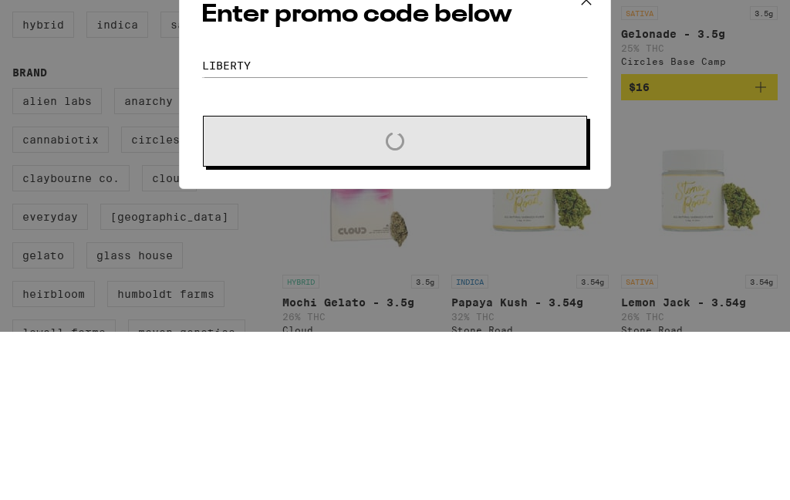
scroll to position [429, 0]
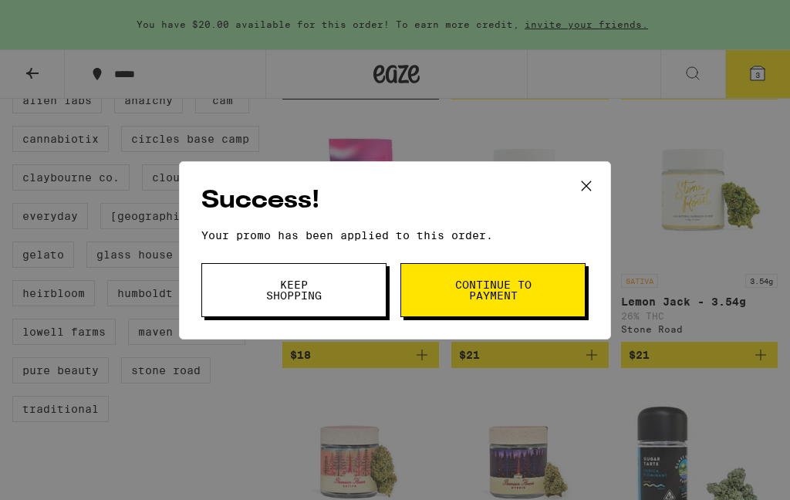
click at [555, 286] on button "Continue to payment" at bounding box center [492, 290] width 185 height 54
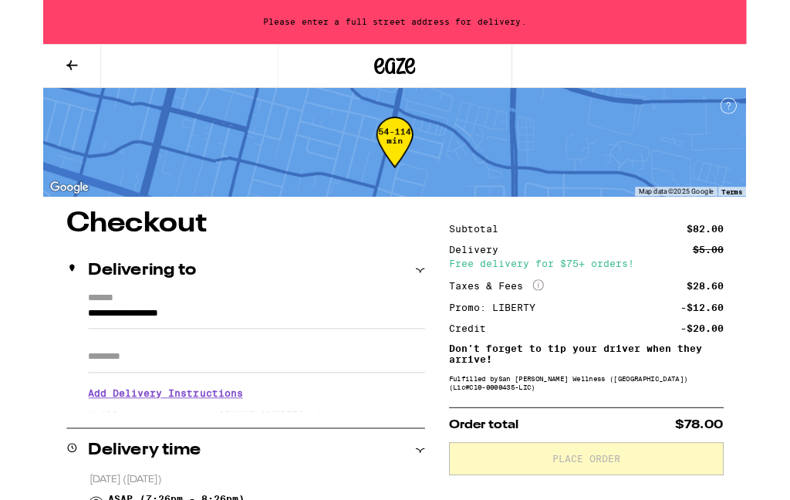
click at [168, 343] on input "**********" at bounding box center [240, 356] width 378 height 26
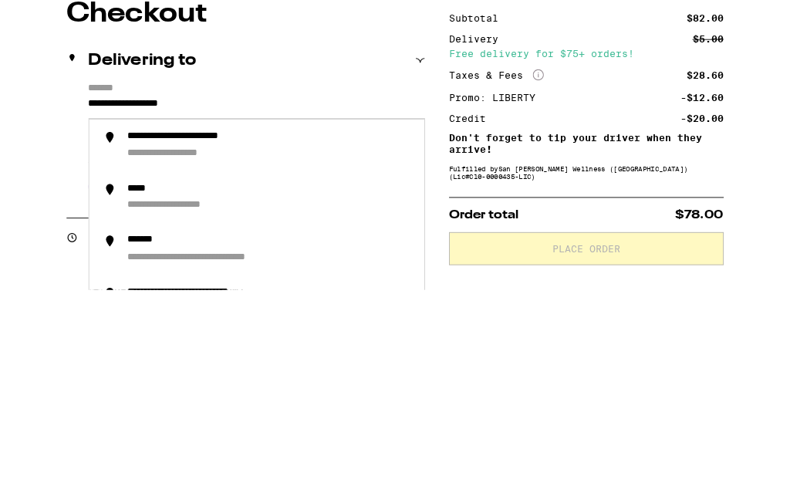
click at [171, 343] on input "**********" at bounding box center [240, 356] width 378 height 26
click at [172, 343] on input "**********" at bounding box center [240, 356] width 378 height 26
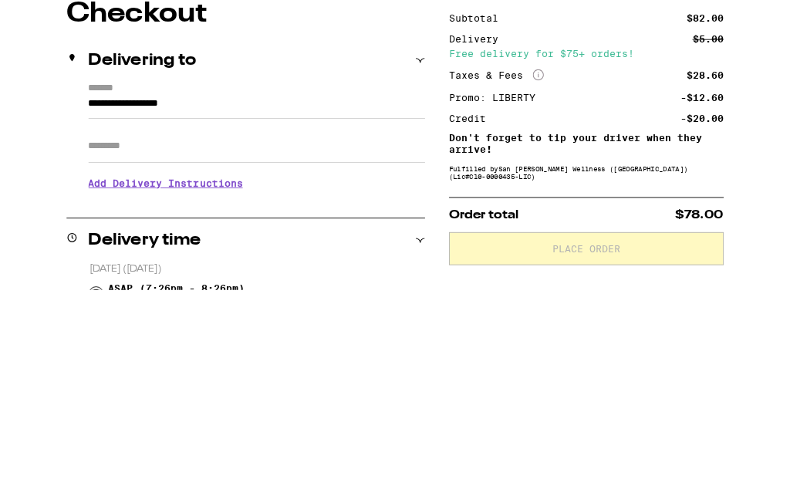
scroll to position [303, 0]
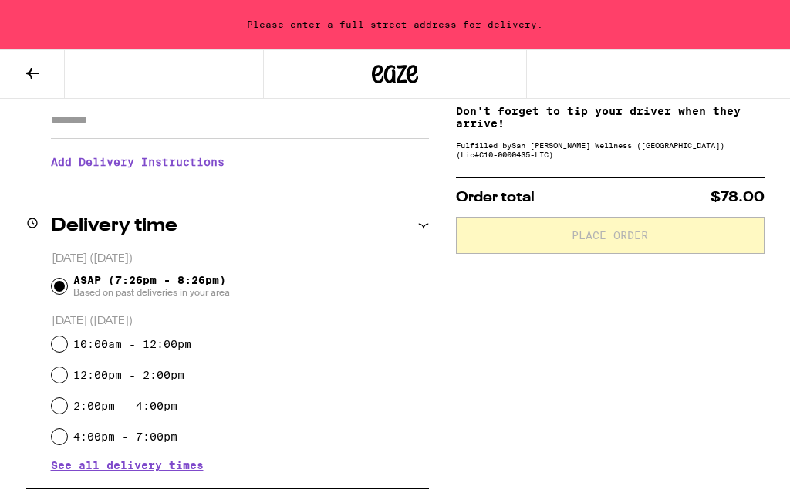
click at [331, 123] on input "Apt/Suite" at bounding box center [240, 120] width 378 height 37
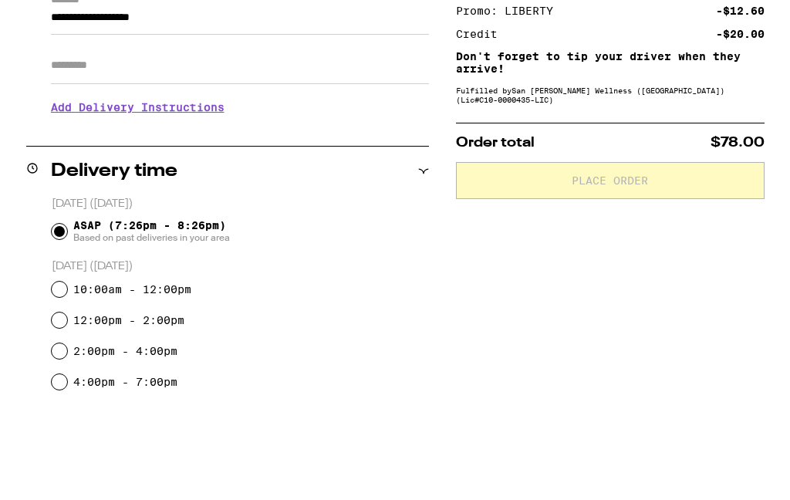
scroll to position [227, 0]
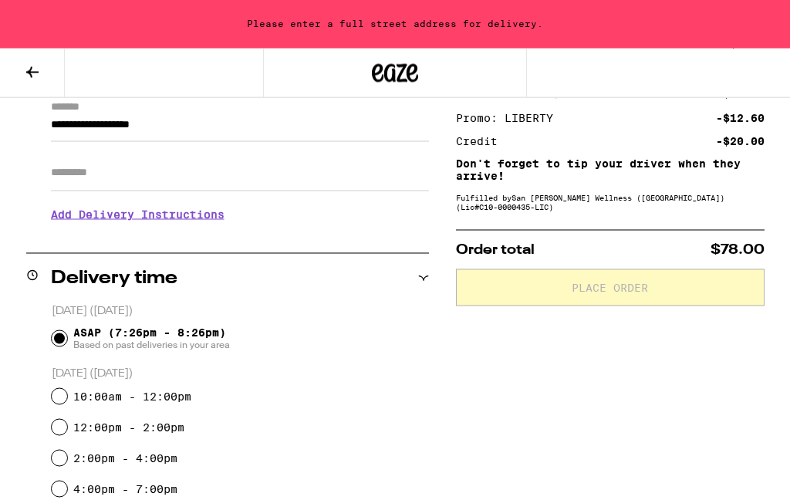
click at [325, 112] on label "*******" at bounding box center [240, 109] width 378 height 15
click at [325, 116] on input "**********" at bounding box center [240, 129] width 378 height 26
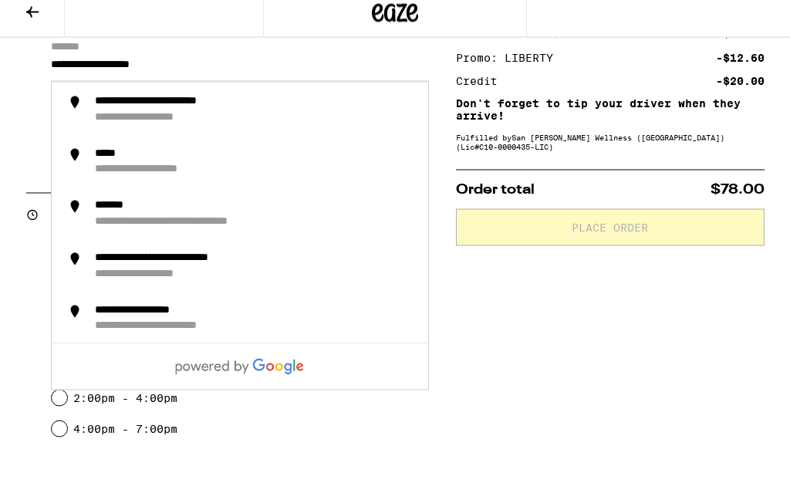
click at [332, 156] on div "**********" at bounding box center [255, 170] width 321 height 28
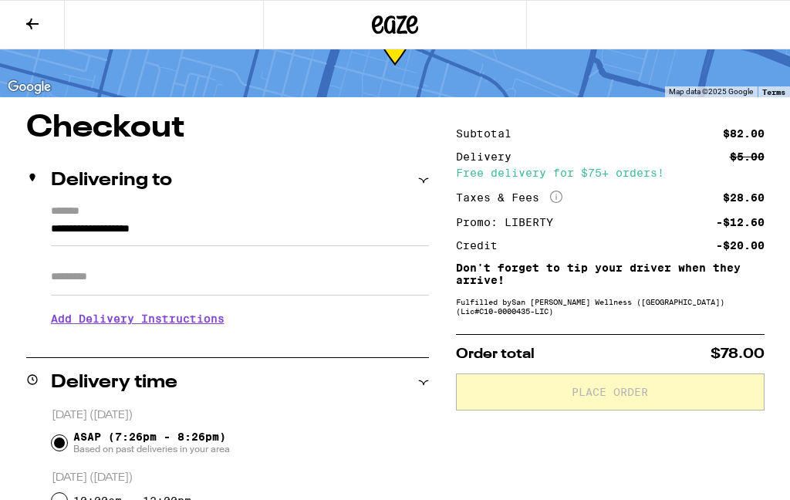
click at [105, 220] on input "**********" at bounding box center [240, 233] width 378 height 26
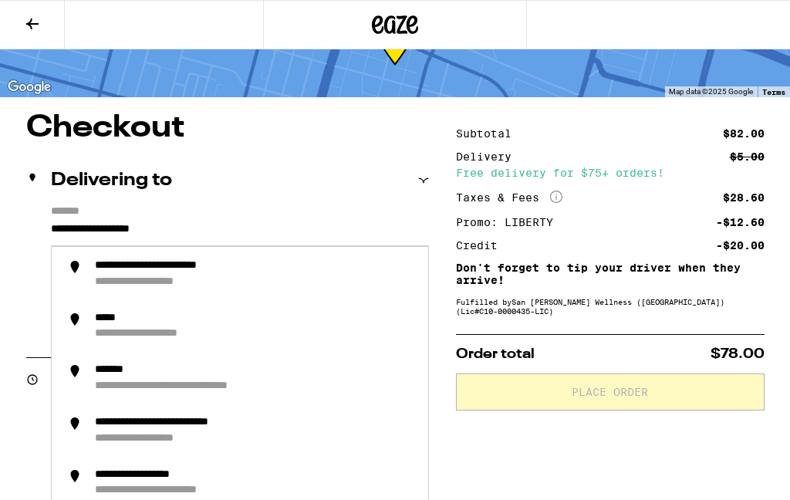
click at [105, 224] on input "**********" at bounding box center [240, 233] width 378 height 26
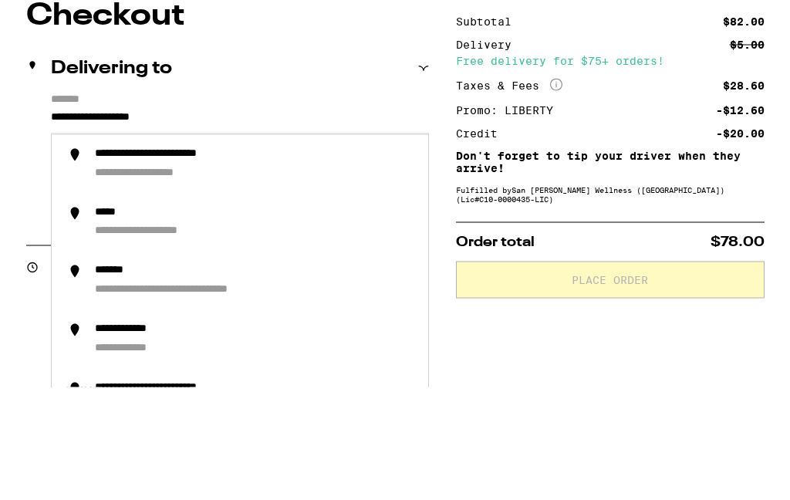
scroll to position [187, 0]
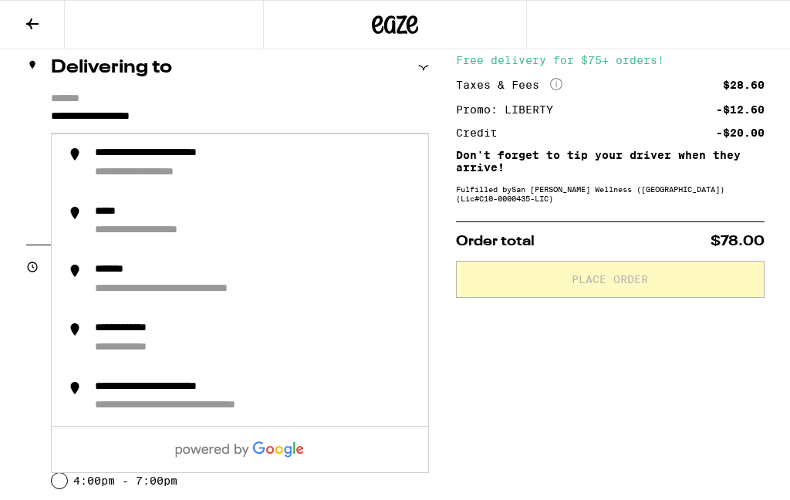
click at [214, 122] on input "**********" at bounding box center [240, 120] width 378 height 26
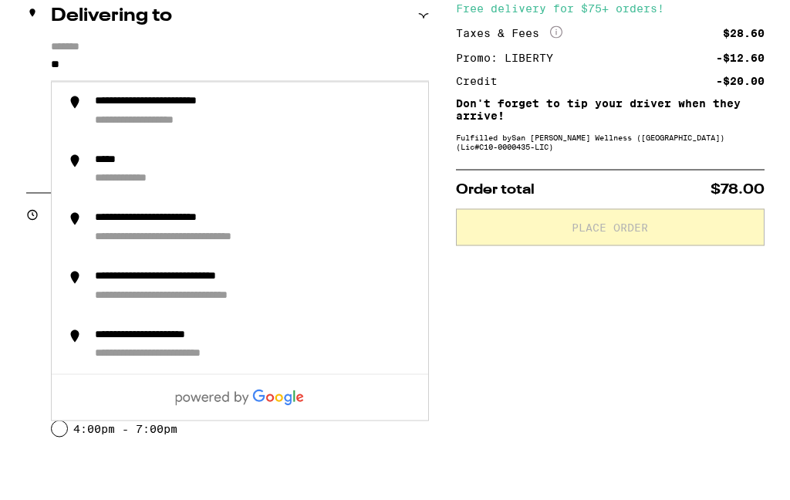
type input "*"
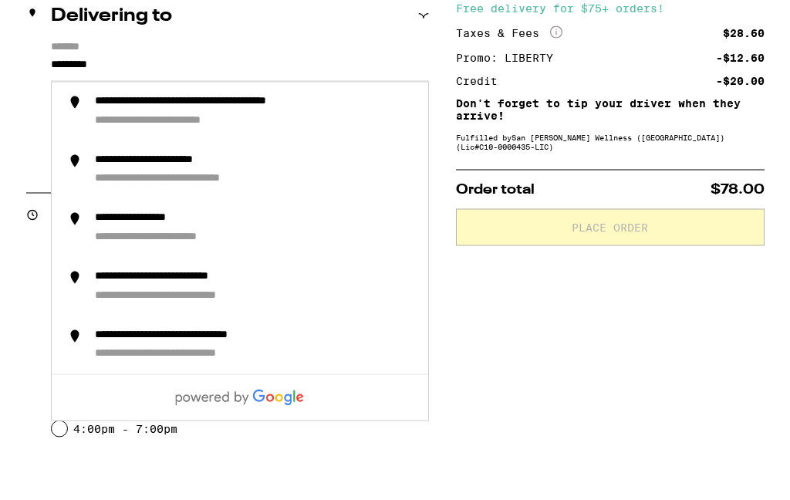
type input "*********"
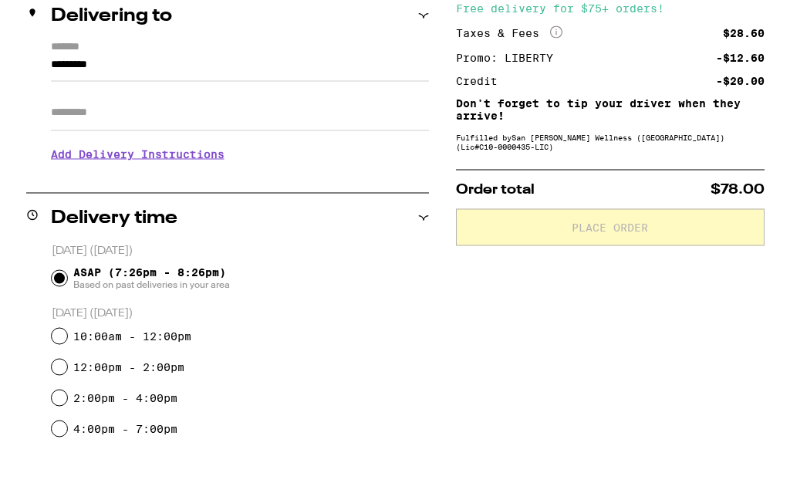
click at [336, 146] on input "Apt/Suite" at bounding box center [240, 164] width 378 height 37
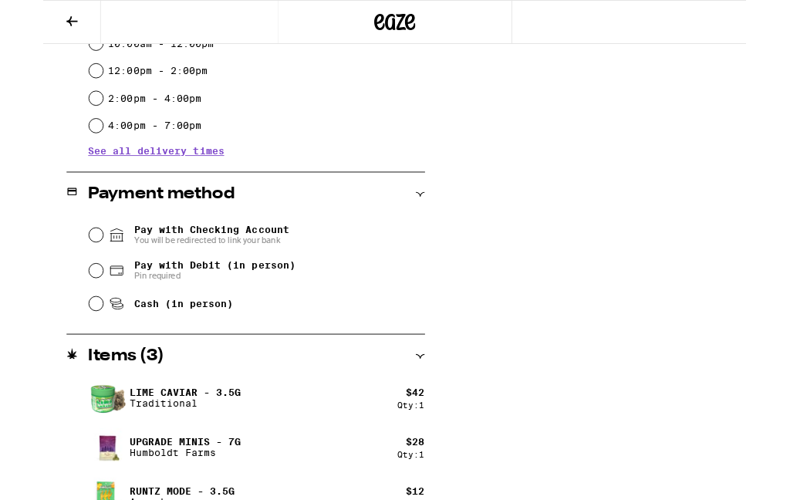
scroll to position [557, 0]
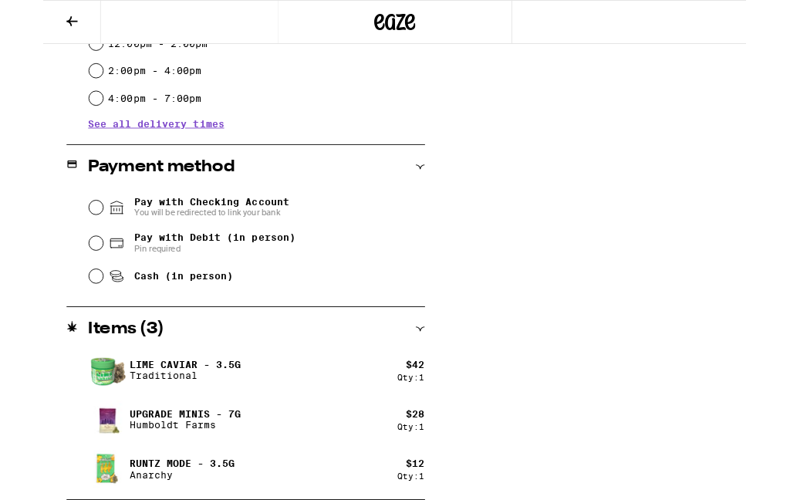
click at [230, 230] on span "Pay with Checking Account You will be redirected to link your bank" at bounding box center [190, 233] width 174 height 25
click at [67, 230] on input "Pay with Checking Account You will be redirected to link your bank" at bounding box center [59, 232] width 15 height 15
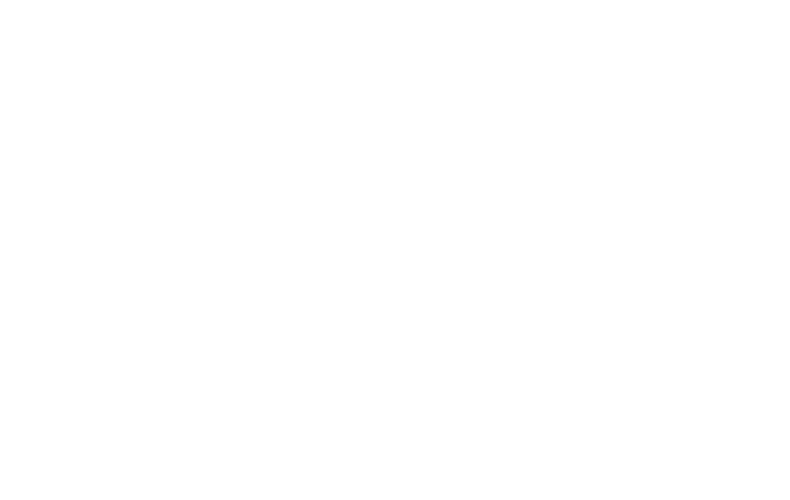
scroll to position [574, 0]
